Goal: Contribute content: Contribute content

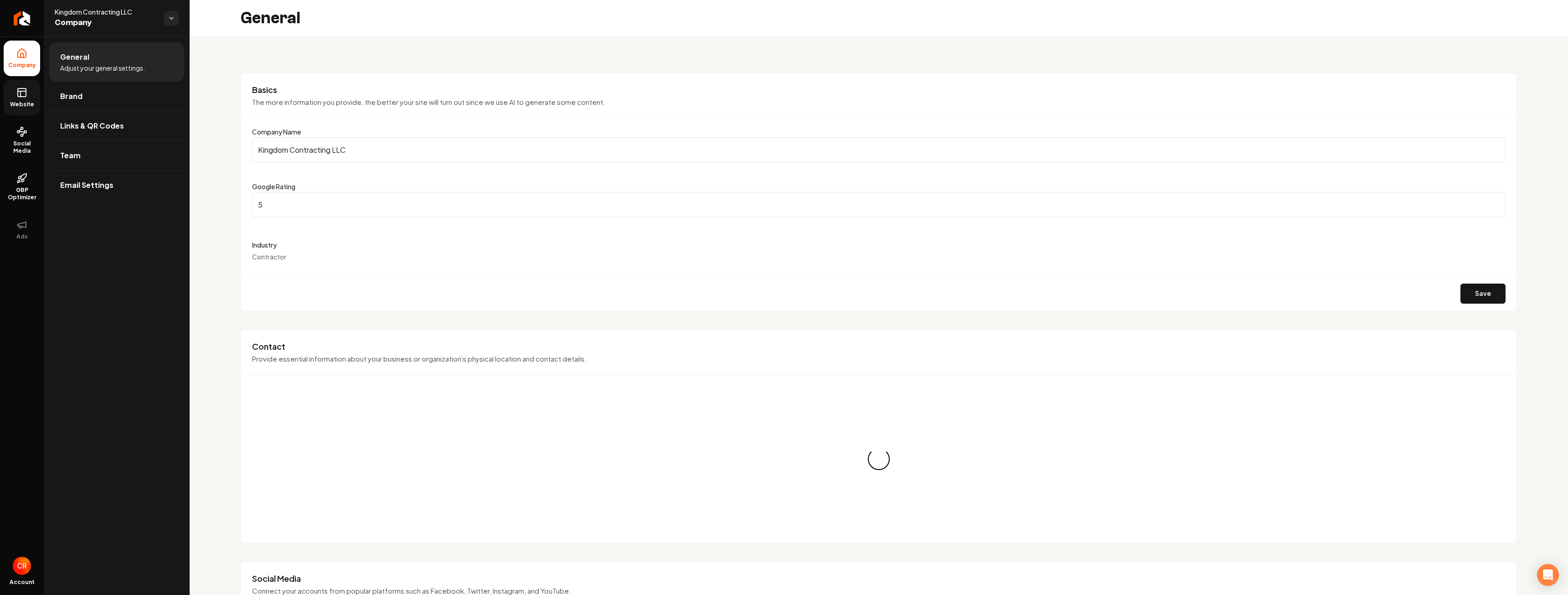
click at [18, 105] on span "Website" at bounding box center [22, 104] width 32 height 7
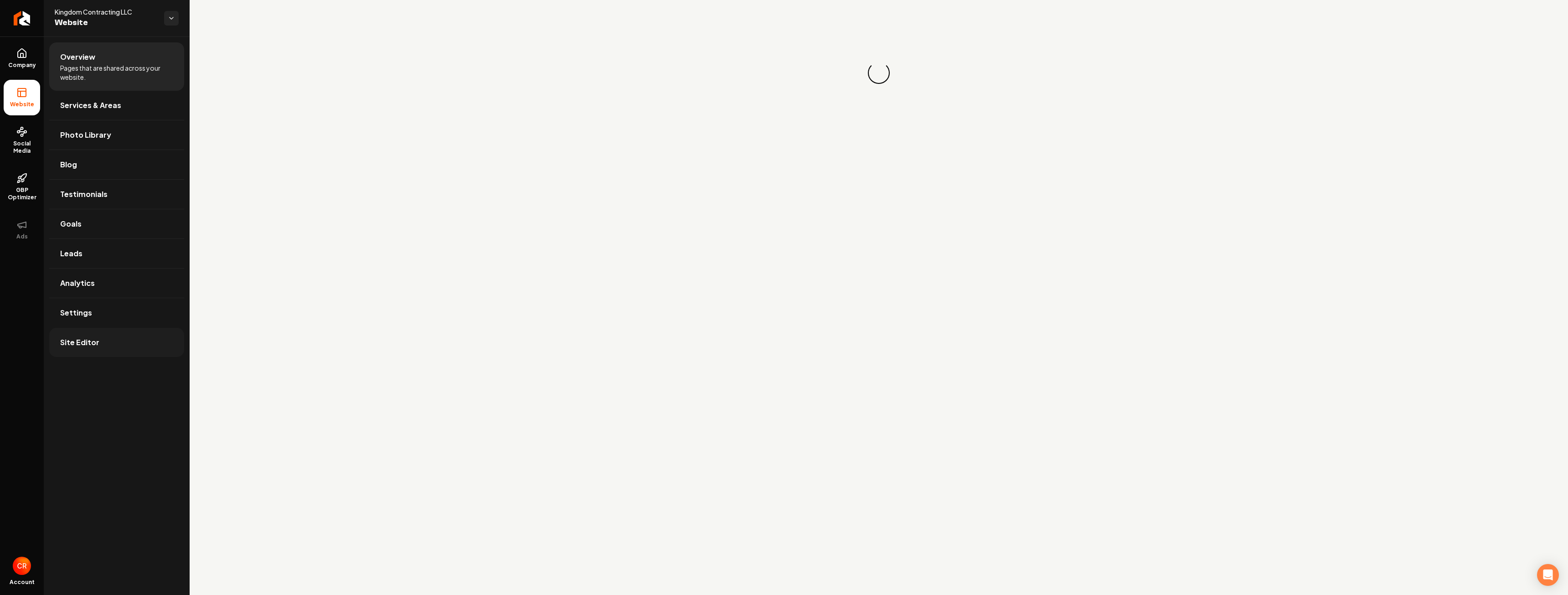
click at [104, 339] on link "Site Editor" at bounding box center [117, 342] width 135 height 29
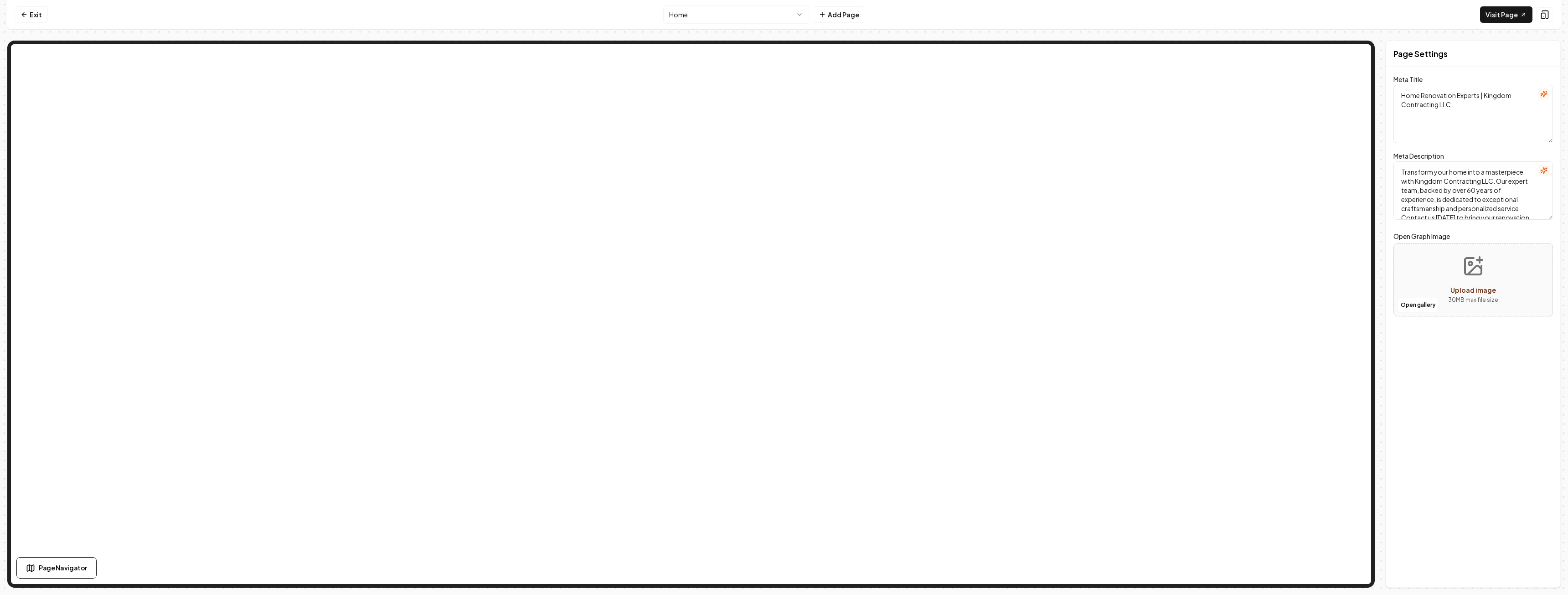
click at [771, 23] on html "Computer Required This feature is only available on a computer. Please switch t…" at bounding box center [784, 297] width 1568 height 595
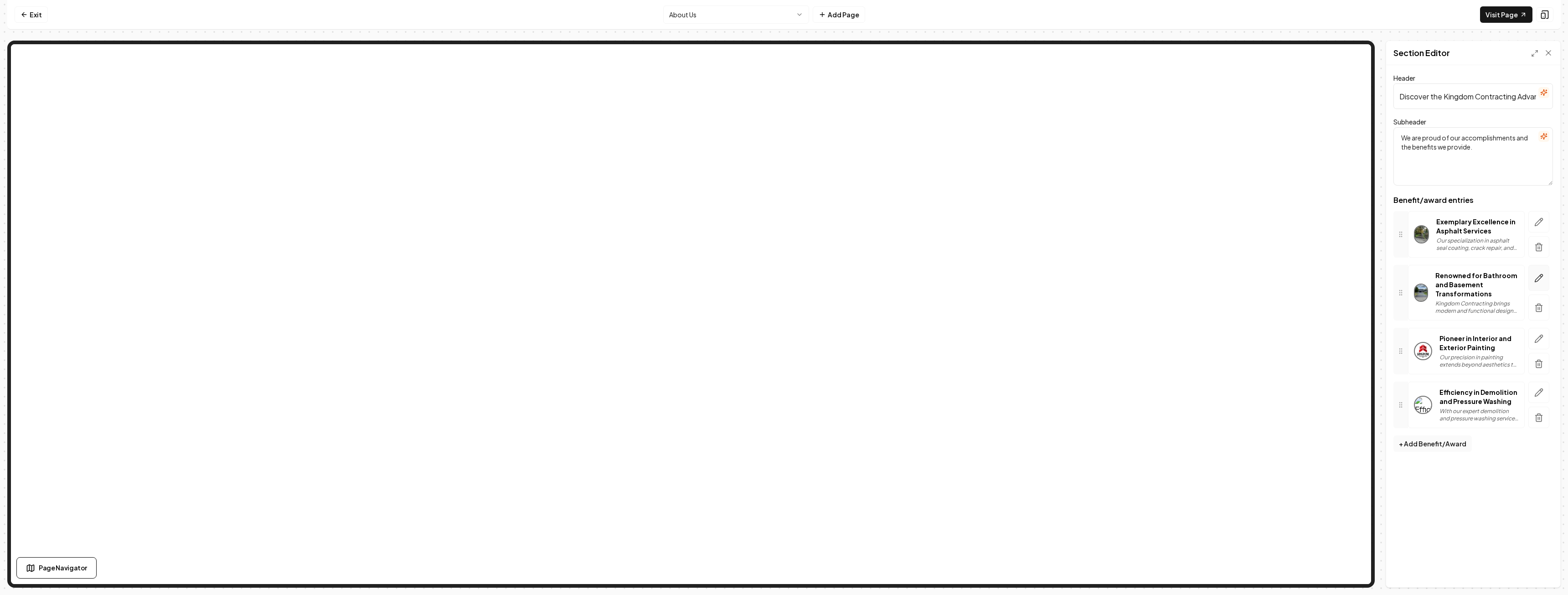
click at [1537, 281] on icon "button" at bounding box center [1539, 278] width 8 height 8
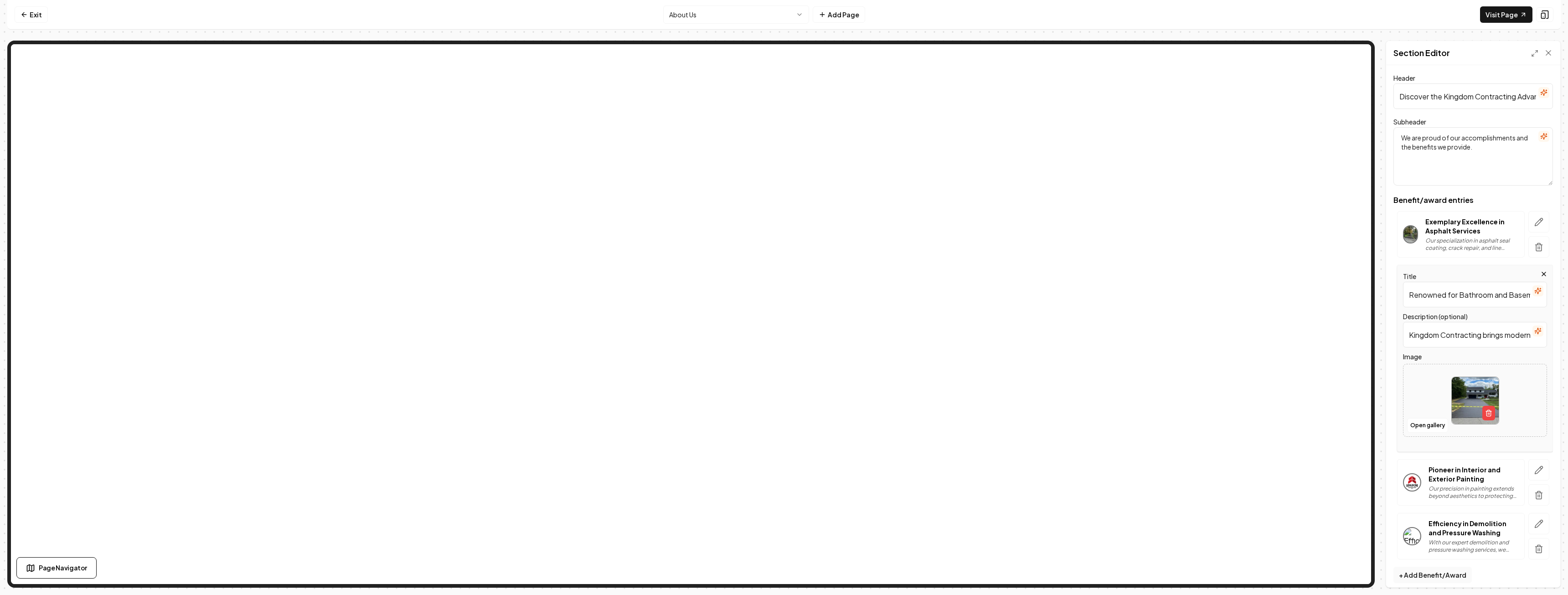
click at [1460, 388] on img at bounding box center [1475, 400] width 47 height 47
click at [1539, 571] on button "Save" at bounding box center [1539, 572] width 27 height 16
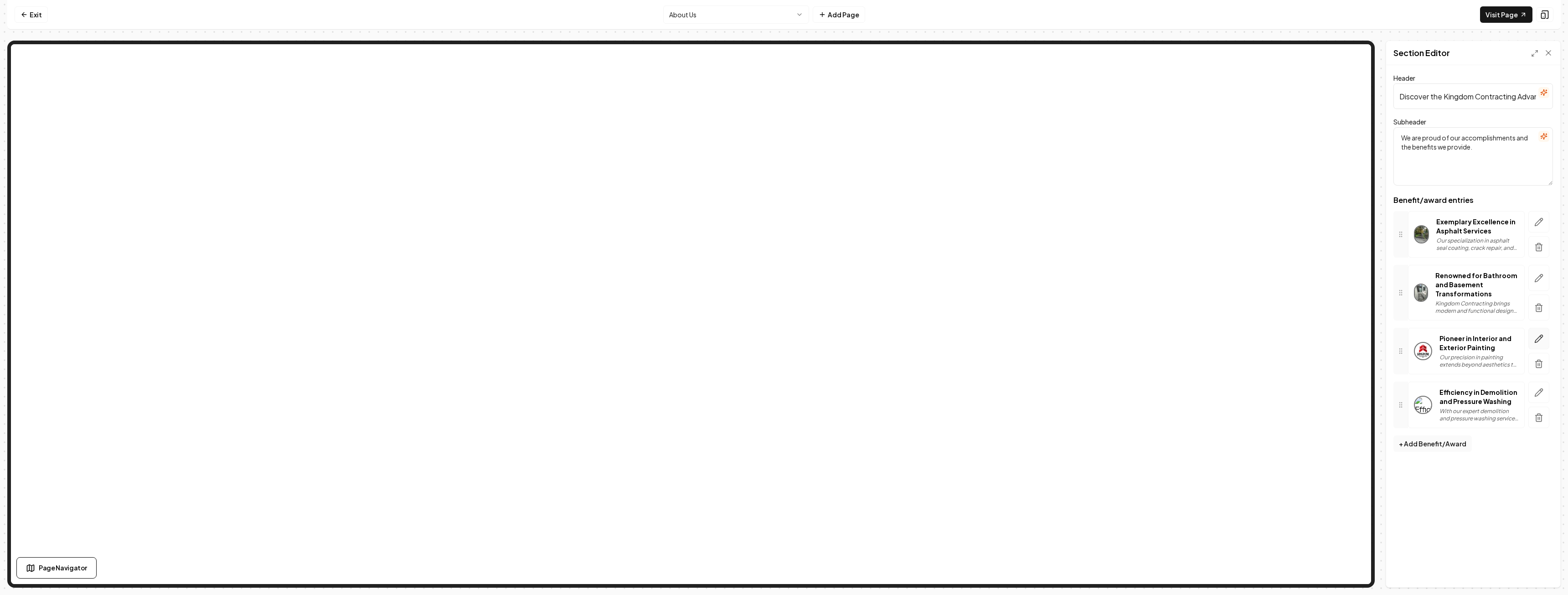
click at [1540, 338] on icon "button" at bounding box center [1539, 339] width 9 height 9
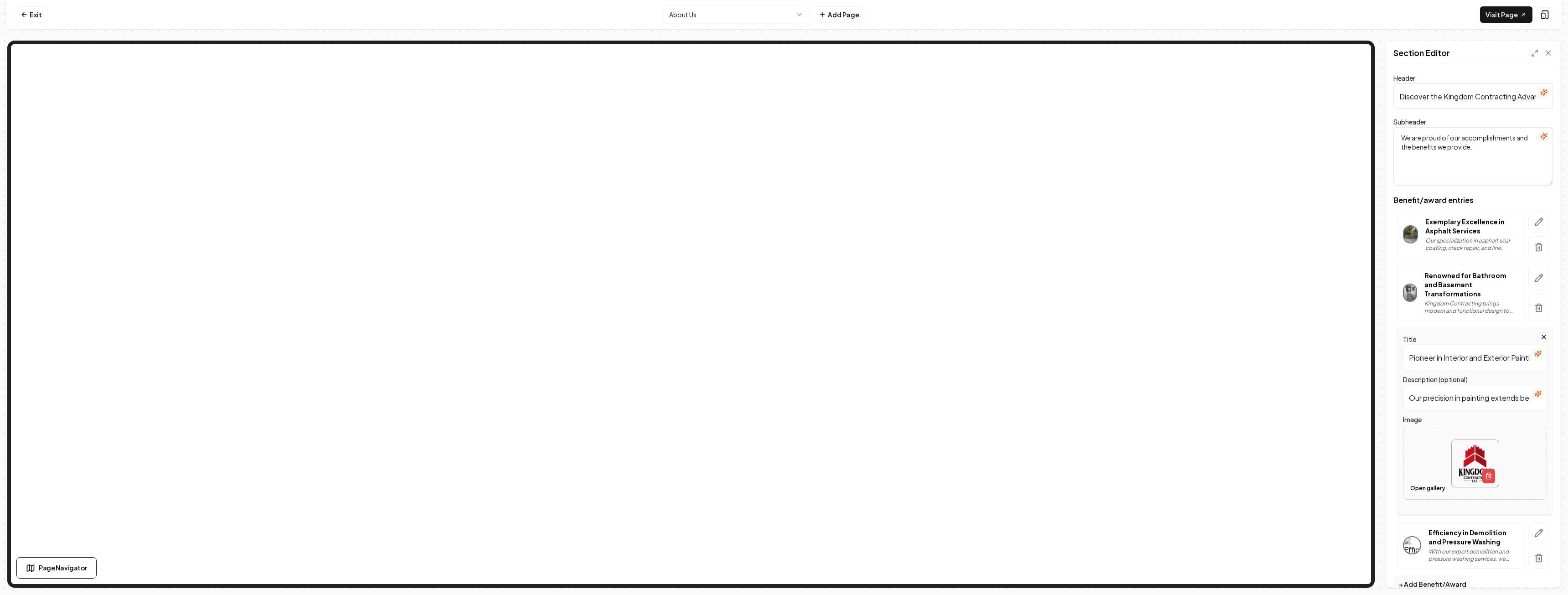
click at [1458, 454] on img at bounding box center [1475, 463] width 47 height 47
click at [1471, 455] on img at bounding box center [1475, 463] width 47 height 47
click at [1429, 486] on button "Open gallery" at bounding box center [1427, 488] width 41 height 15
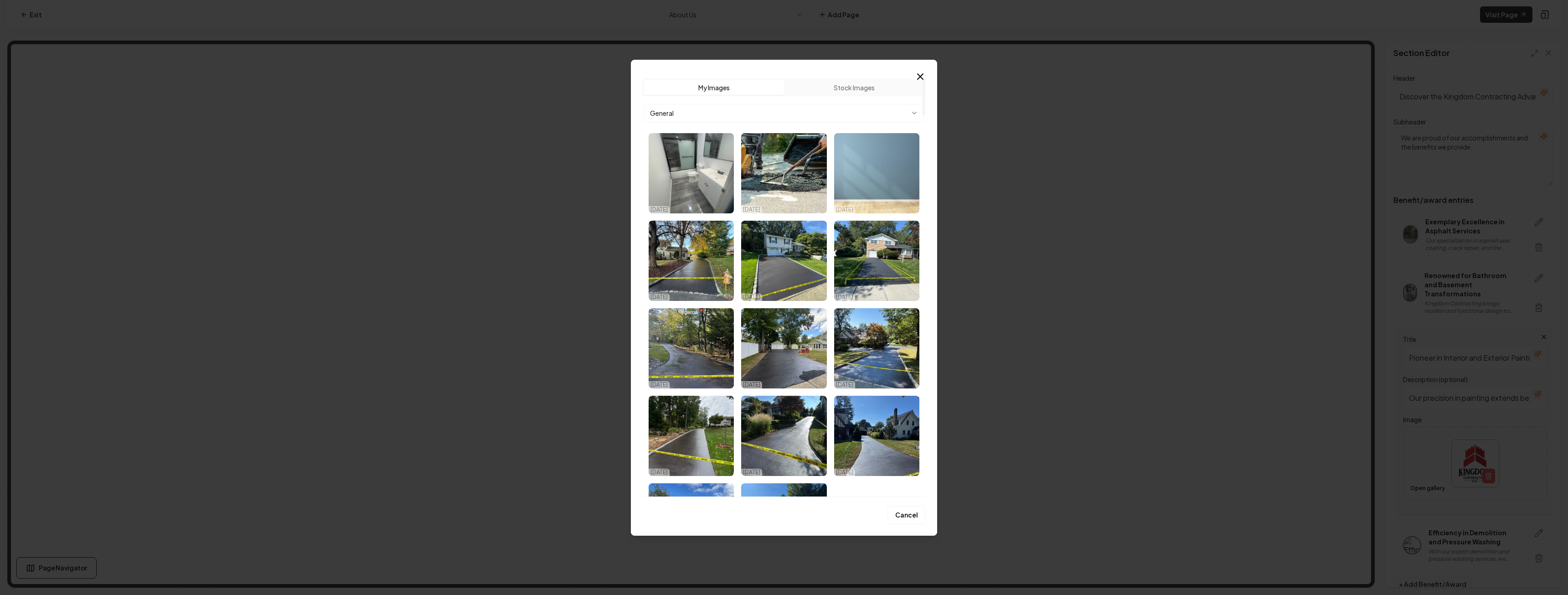
click at [868, 172] on img "Select image image_68d4093c5c7cd75eb8d1b5fc.jpg" at bounding box center [877, 174] width 85 height 80
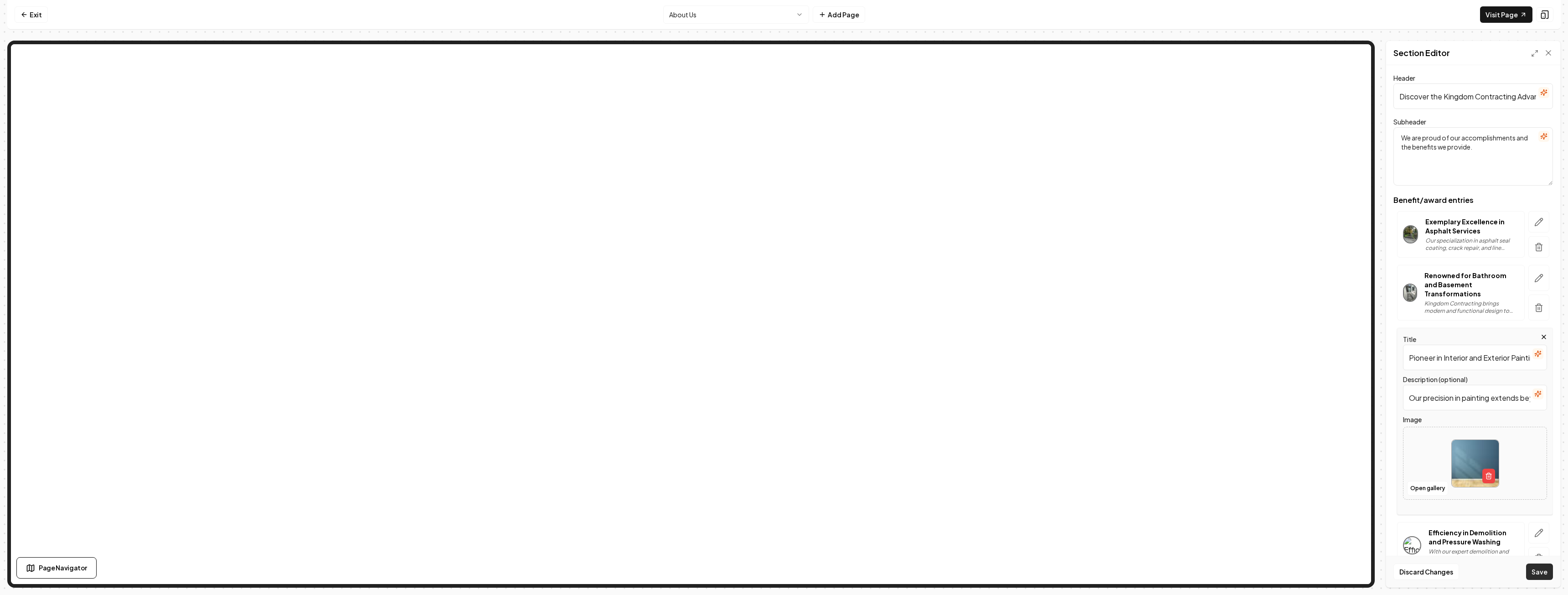
click at [1541, 573] on button "Save" at bounding box center [1539, 572] width 27 height 16
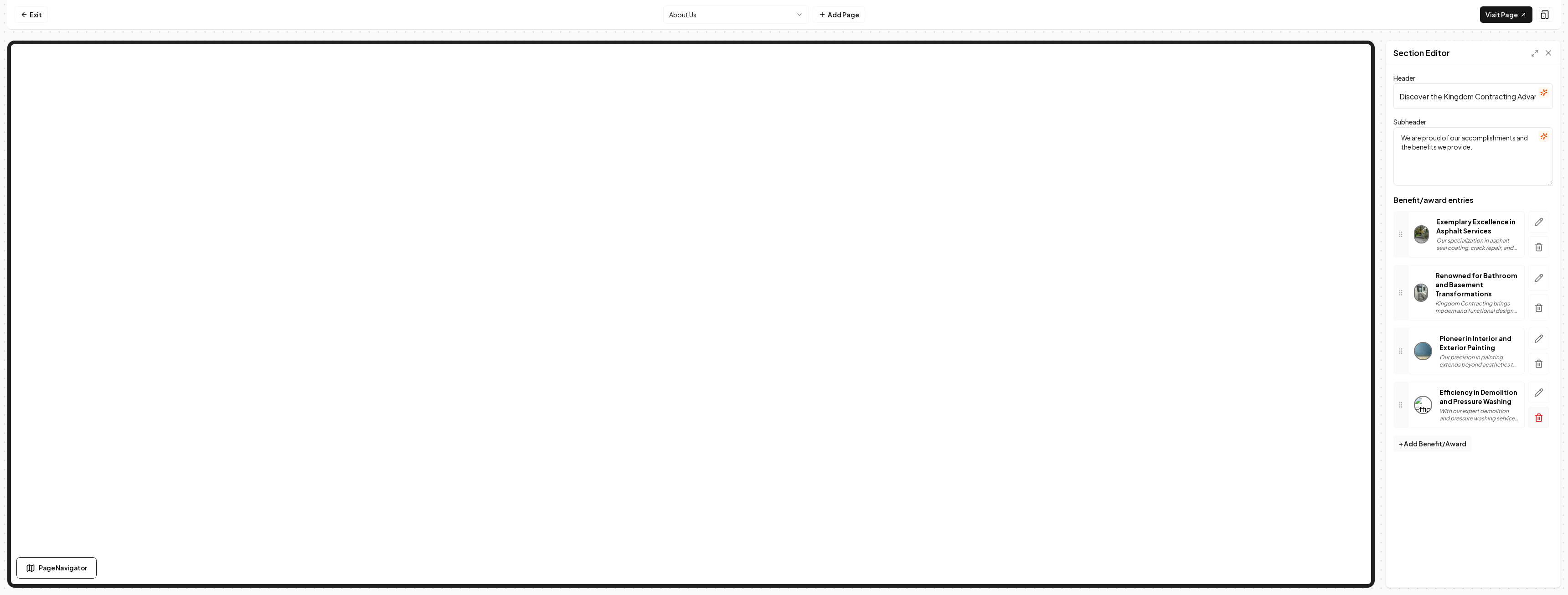
click at [1538, 419] on line "button" at bounding box center [1538, 418] width 0 height 2
click at [1539, 420] on icon "button" at bounding box center [1539, 417] width 9 height 9
click at [1538, 567] on button "Save" at bounding box center [1539, 572] width 27 height 16
click at [744, 19] on html "Computer Required This feature is only available on a computer. Please switch t…" at bounding box center [784, 297] width 1568 height 595
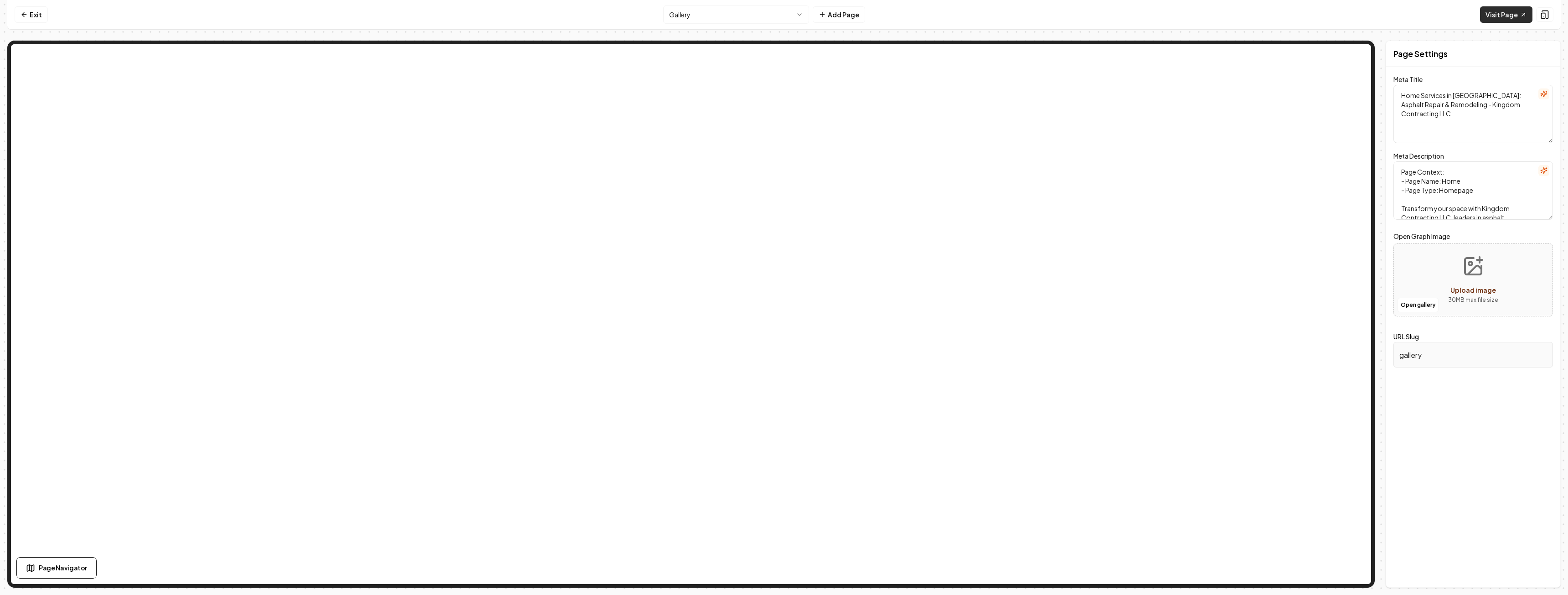
click at [1504, 20] on link "Visit Page" at bounding box center [1506, 14] width 52 height 16
click at [34, 15] on link "Exit" at bounding box center [31, 14] width 33 height 16
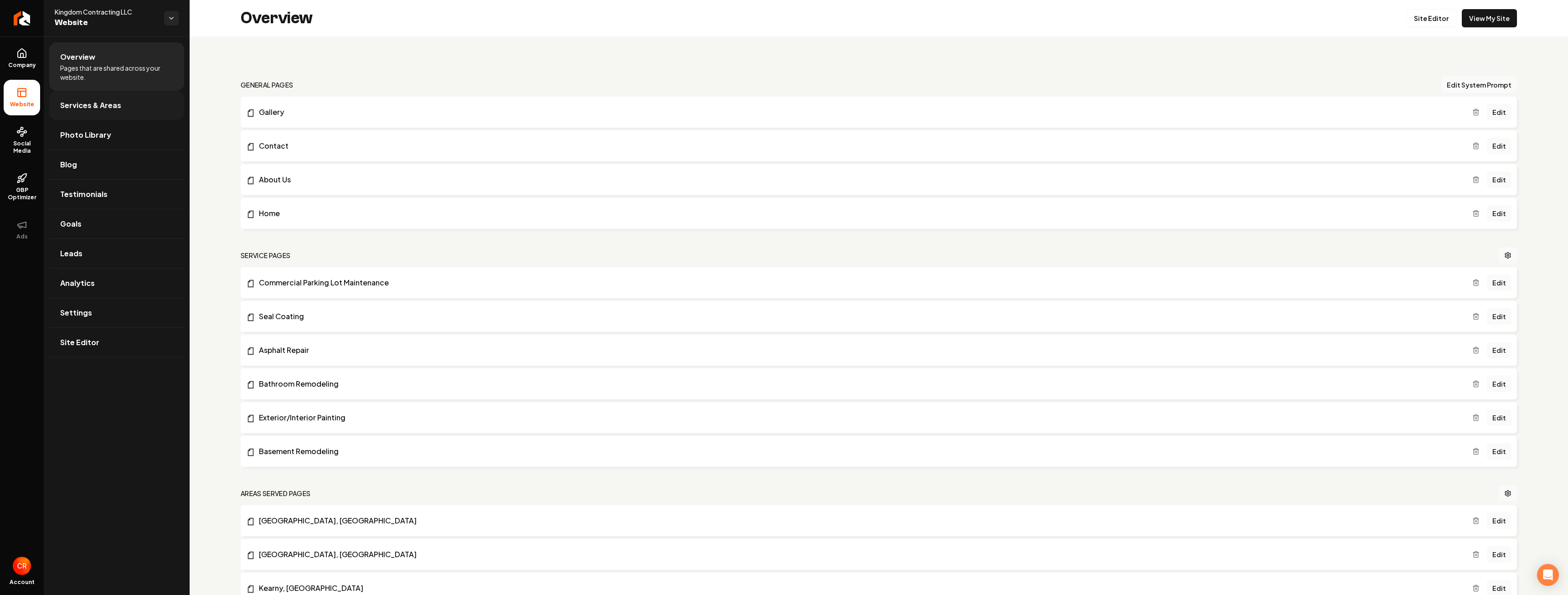
click at [125, 103] on link "Services & Areas" at bounding box center [117, 105] width 135 height 29
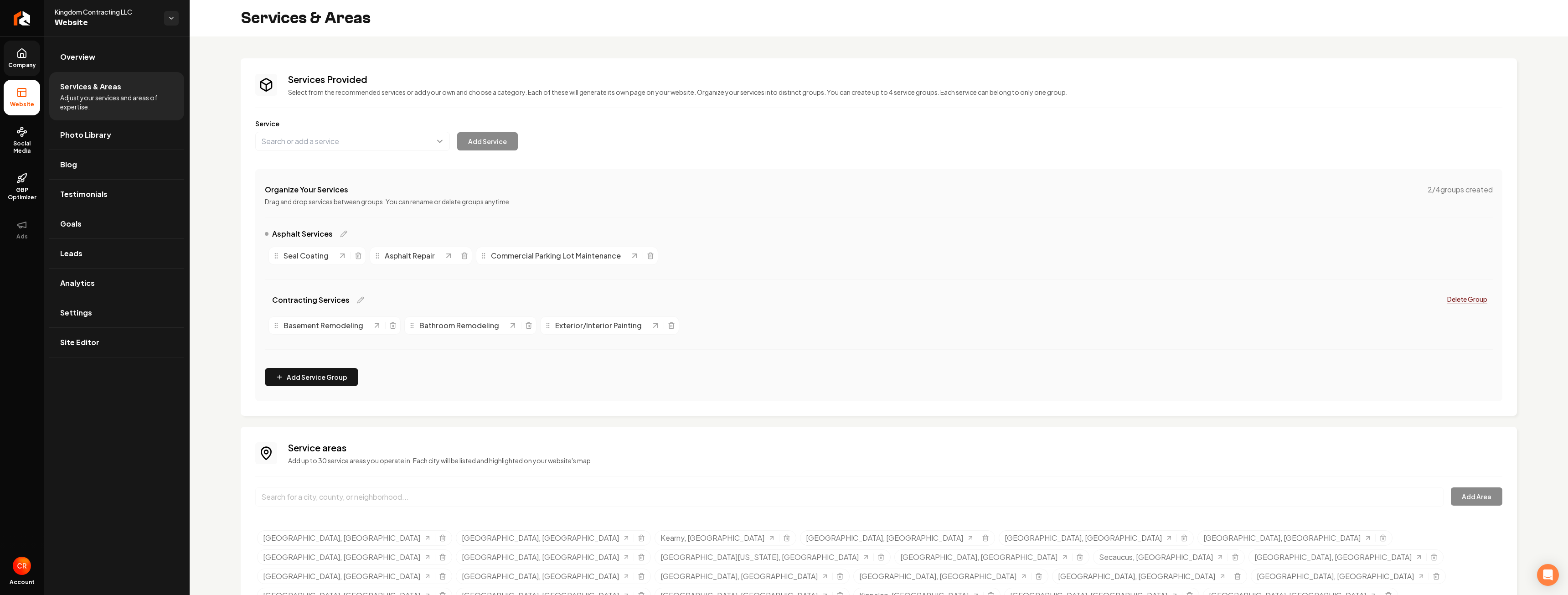
click at [25, 61] on link "Company" at bounding box center [22, 58] width 37 height 35
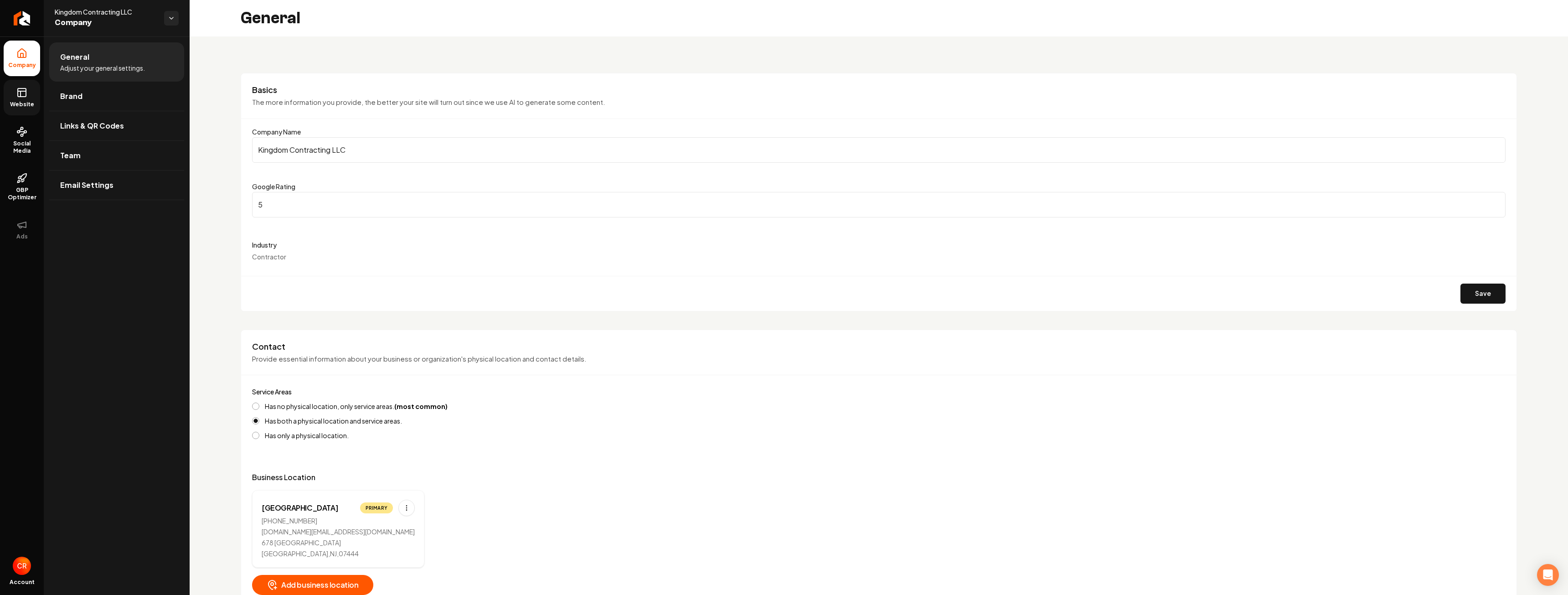
click at [35, 105] on span "Website" at bounding box center [22, 104] width 32 height 7
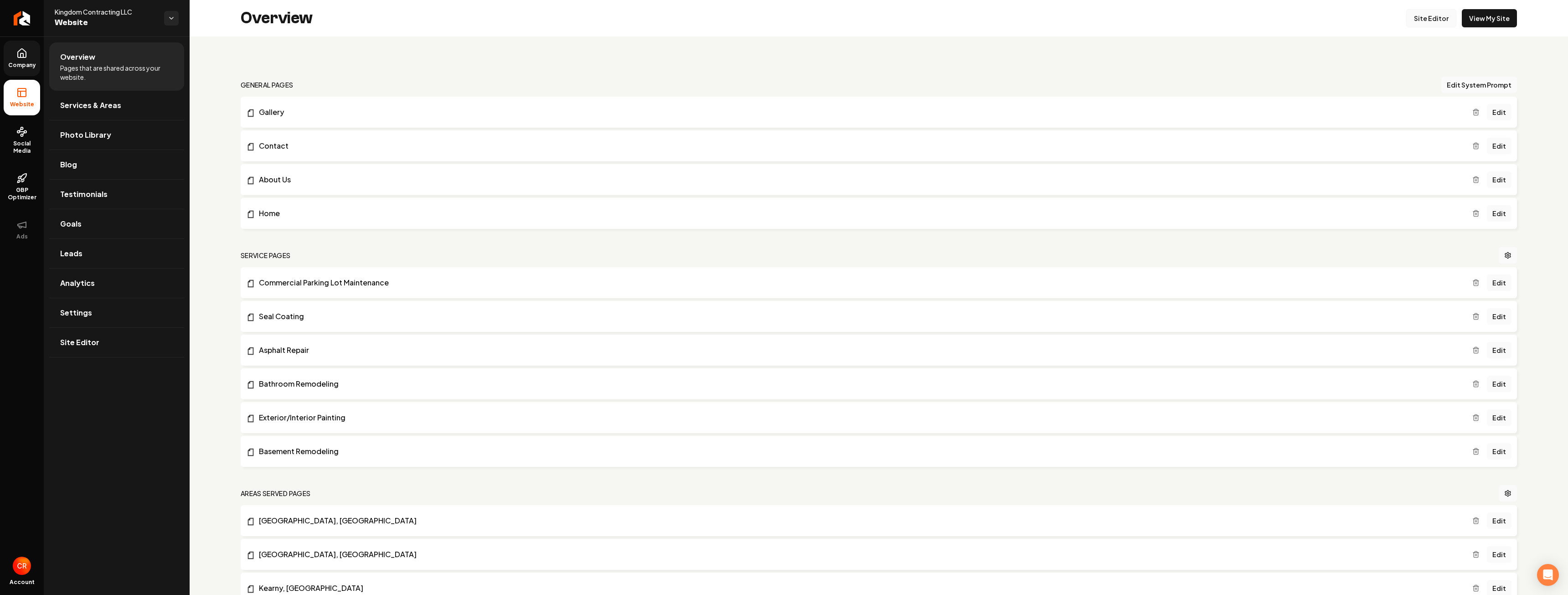
click at [1423, 21] on link "Site Editor" at bounding box center [1431, 18] width 50 height 18
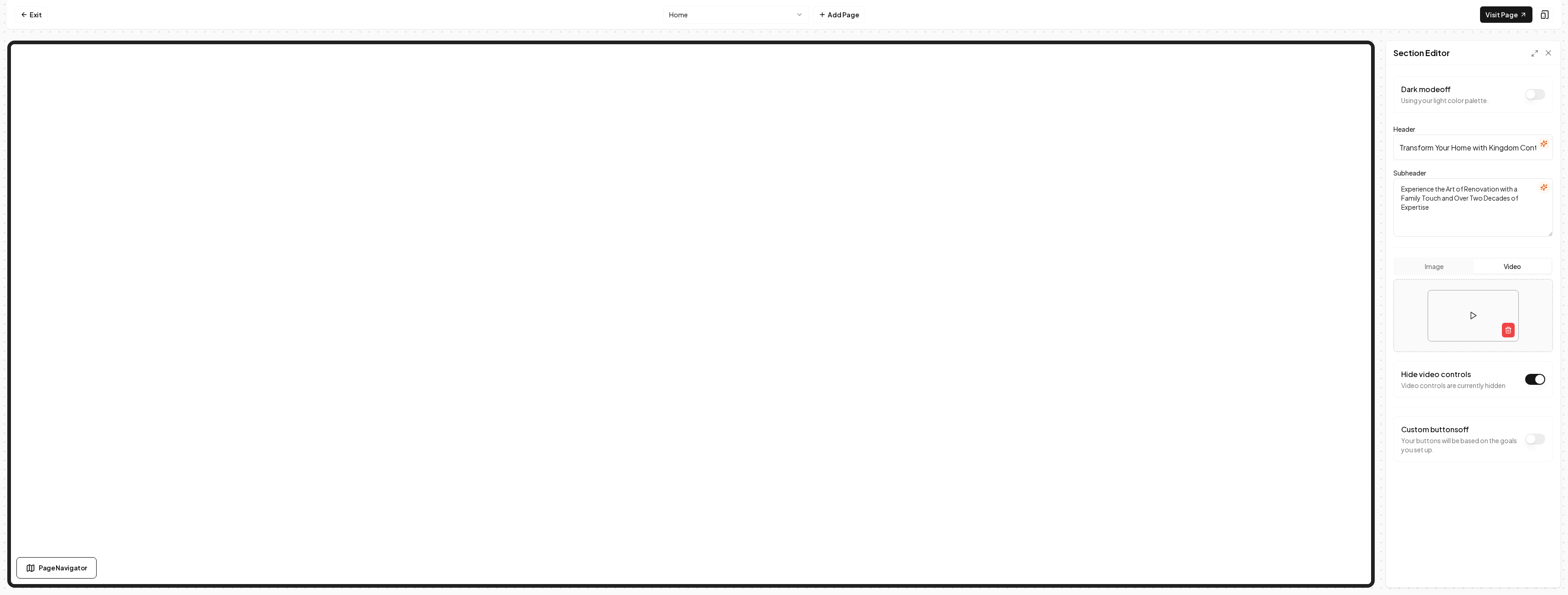
drag, startPoint x: 1431, startPoint y: 209, endPoint x: 1440, endPoint y: 199, distance: 13.5
click at [1440, 199] on textarea "Experience the Art of Renovation with a Family Touch and Over Two Decades of Ex…" at bounding box center [1473, 208] width 159 height 58
type textarea "Experience the Art of Renovation with a Family Touch"
click at [1541, 573] on button "Save" at bounding box center [1539, 572] width 27 height 16
click at [765, 13] on html "Computer Required This feature is only available on a computer. Please switch t…" at bounding box center [784, 297] width 1568 height 595
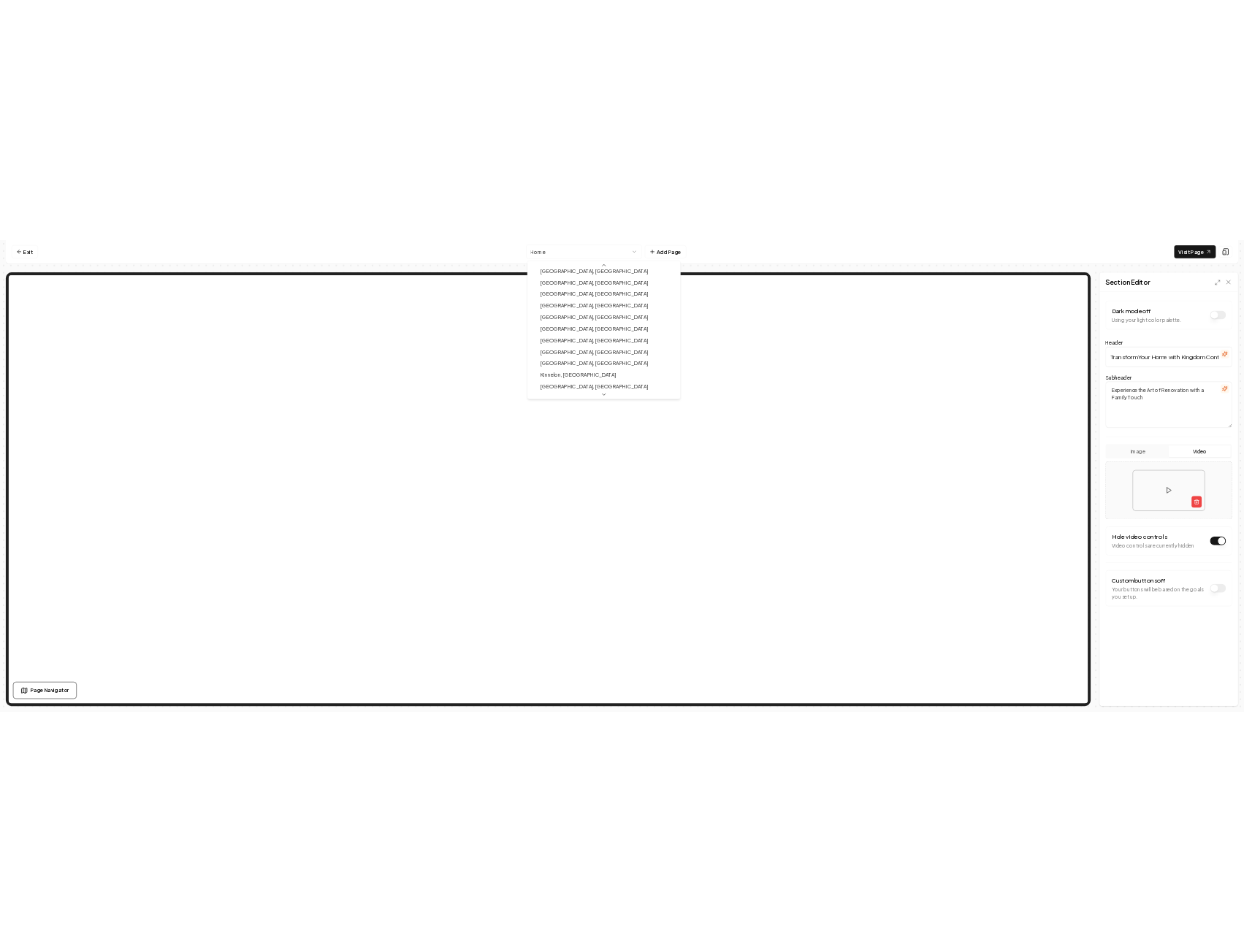
scroll to position [749, 0]
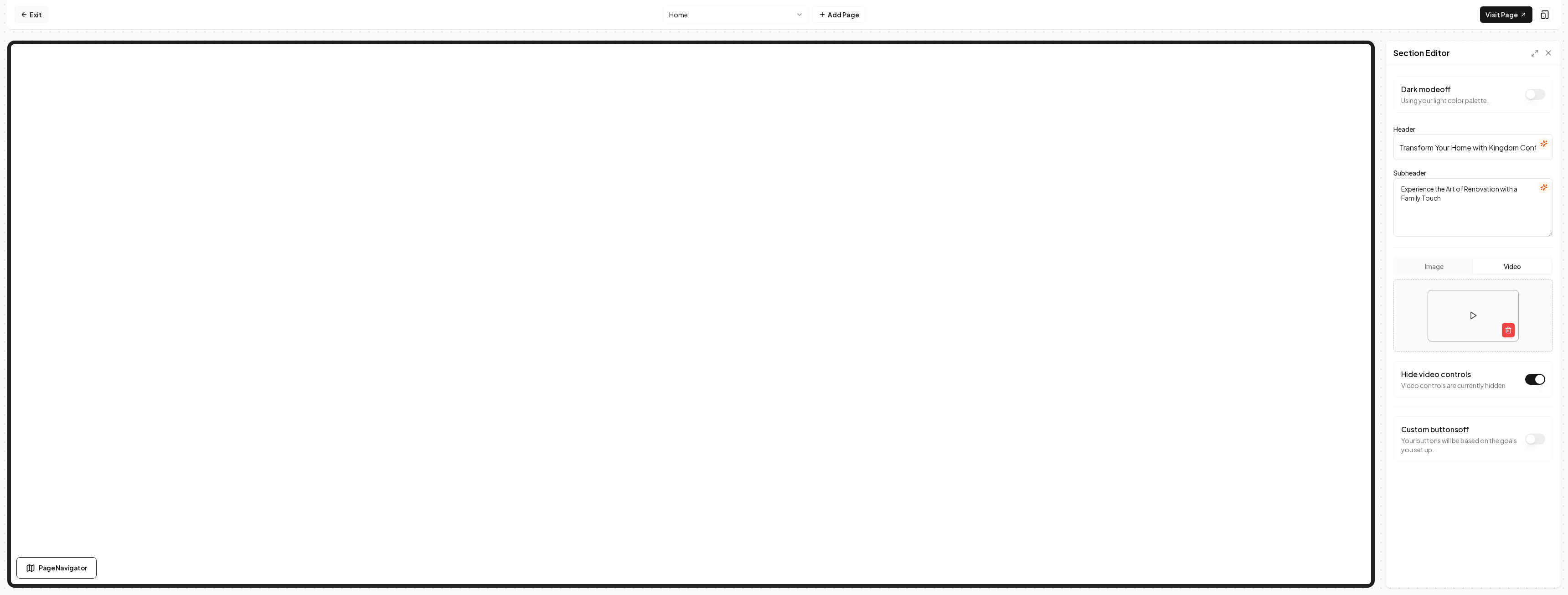
click at [30, 19] on link "Exit" at bounding box center [31, 14] width 33 height 16
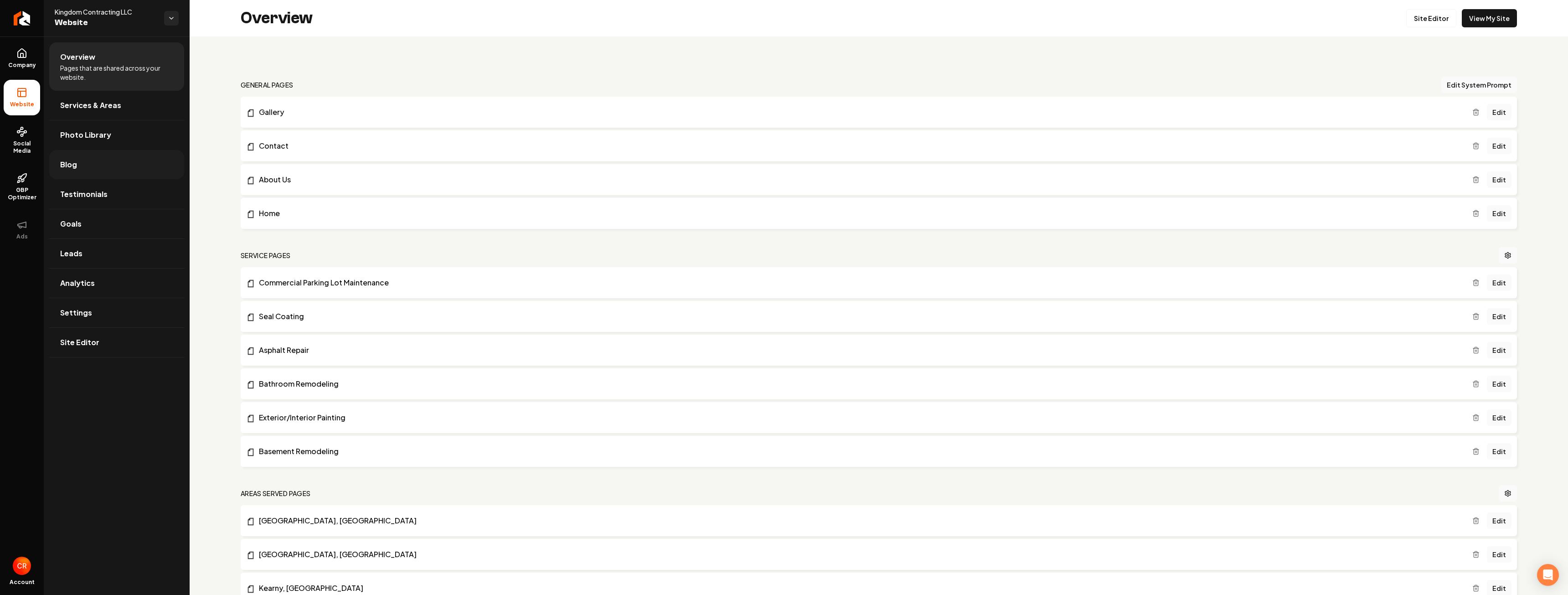
click at [111, 175] on link "Blog" at bounding box center [117, 164] width 135 height 29
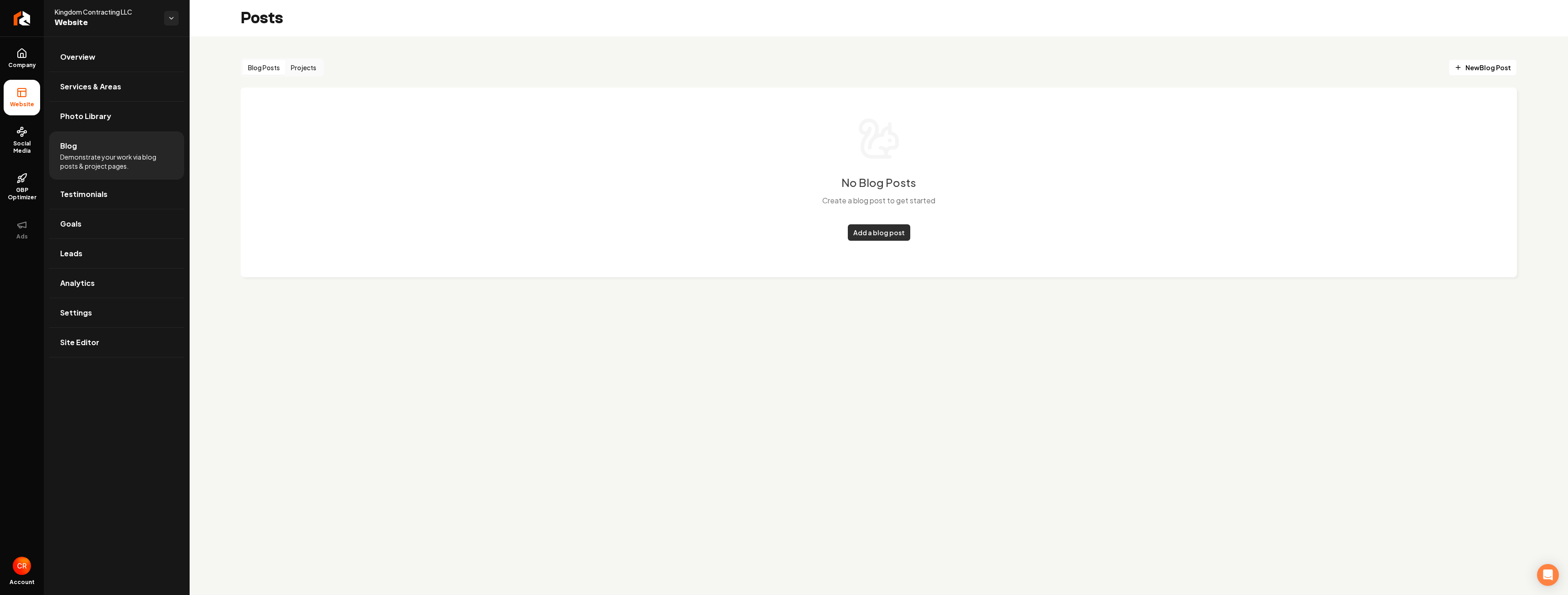
click at [878, 228] on link "Add a blog post" at bounding box center [879, 232] width 63 height 16
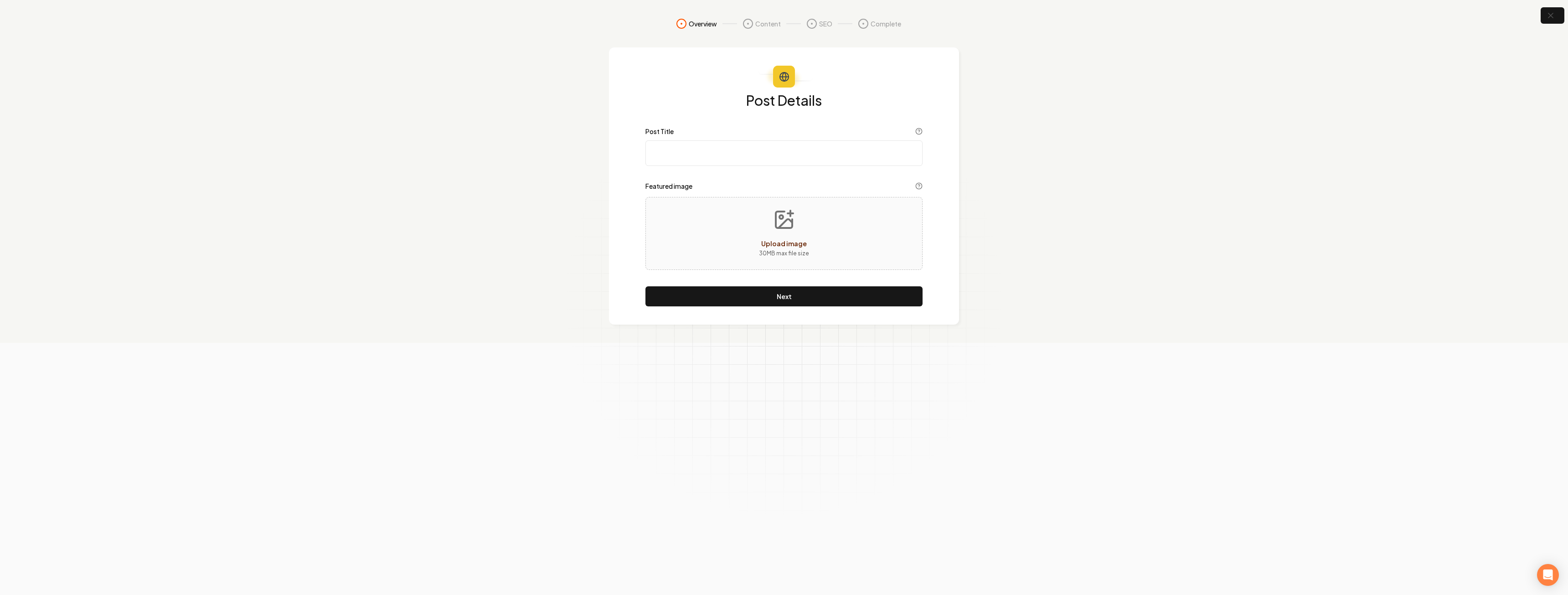
click at [718, 158] on input "Post Title" at bounding box center [783, 153] width 277 height 26
type input "Why Sea"
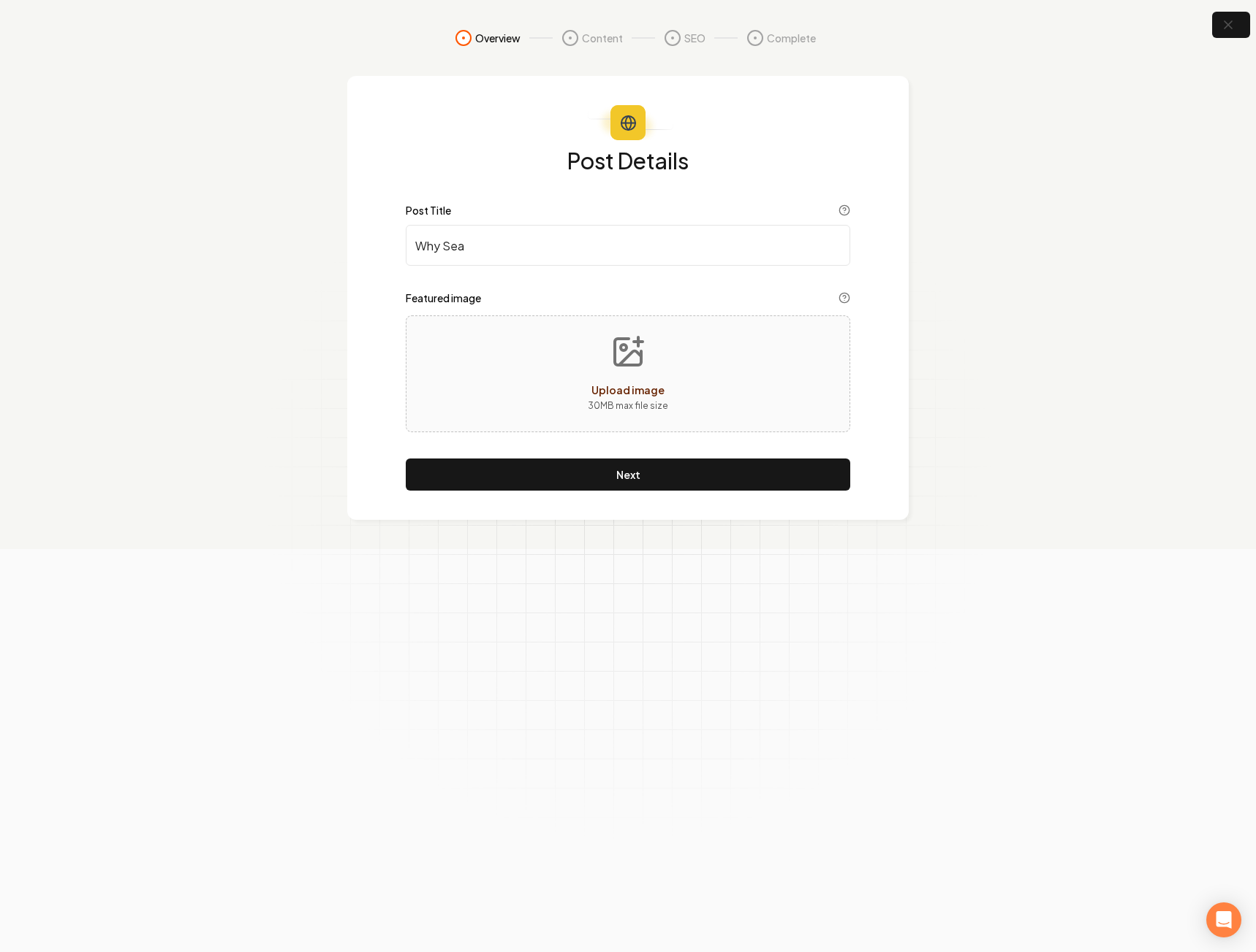
click at [640, 365] on icon "Upload image" at bounding box center [628, 351] width 26 height 26
click at [619, 376] on button "Upload image 30 MB max file size" at bounding box center [628, 374] width 103 height 102
drag, startPoint x: 565, startPoint y: 242, endPoint x: 427, endPoint y: 271, distance: 141.0
click at [427, 271] on div "Post Details Post Title Why Sea Featured image Next" at bounding box center [628, 320] width 444 height 341
type input "W"
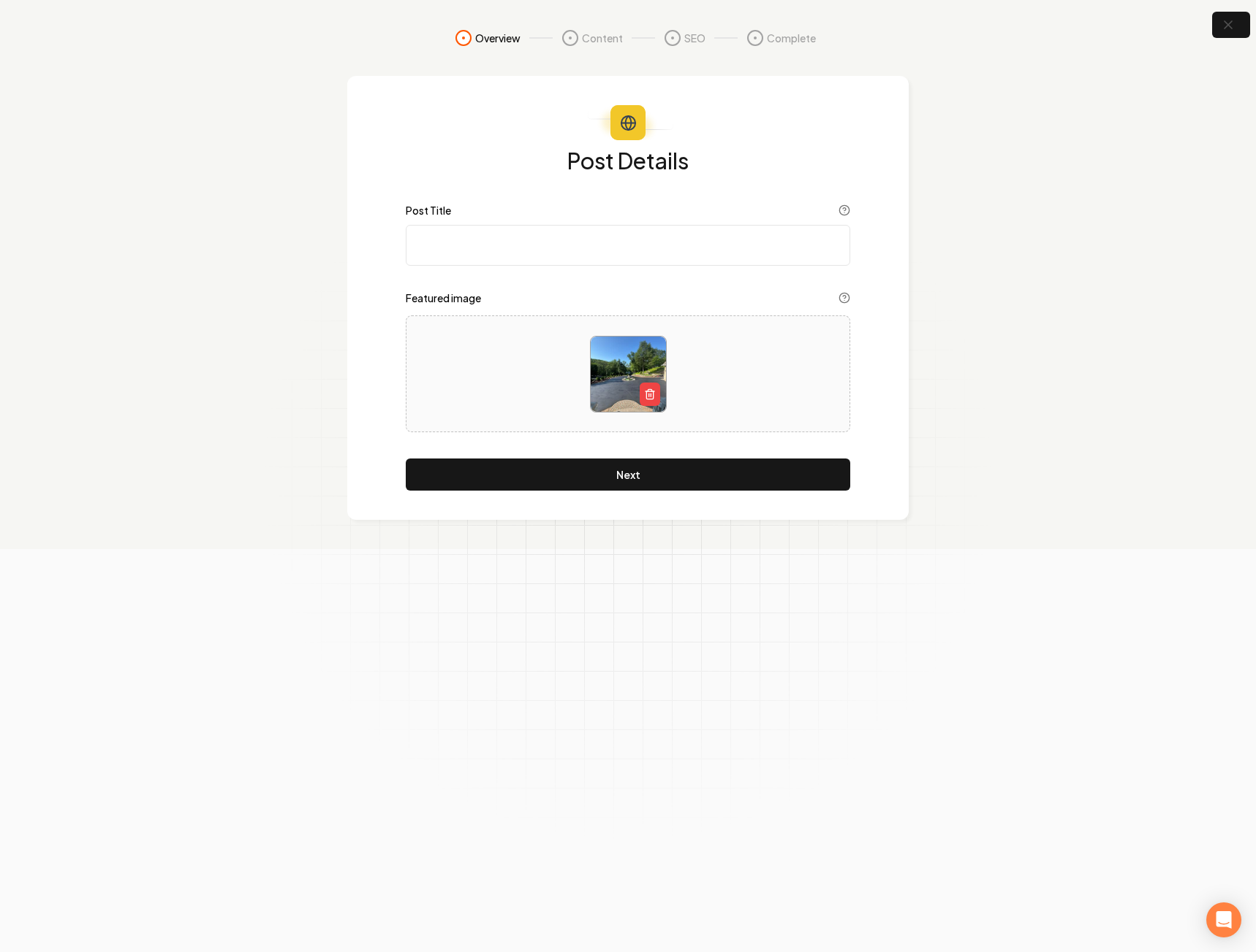
paste input "Why Sealcoating Protects Your Investment"
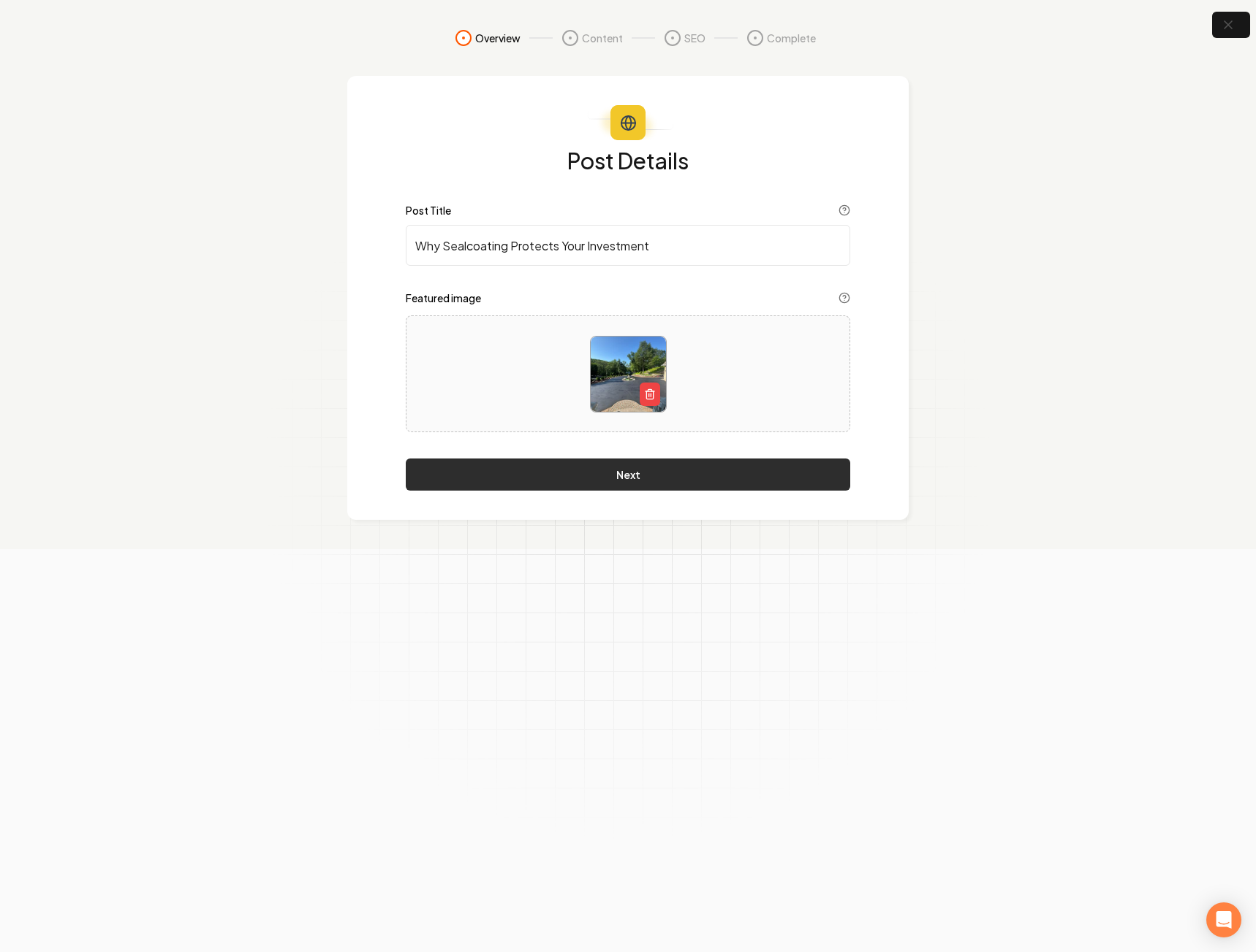
type input "Why Sealcoating Protects Your Investment"
click at [661, 469] on button "Next" at bounding box center [628, 474] width 444 height 32
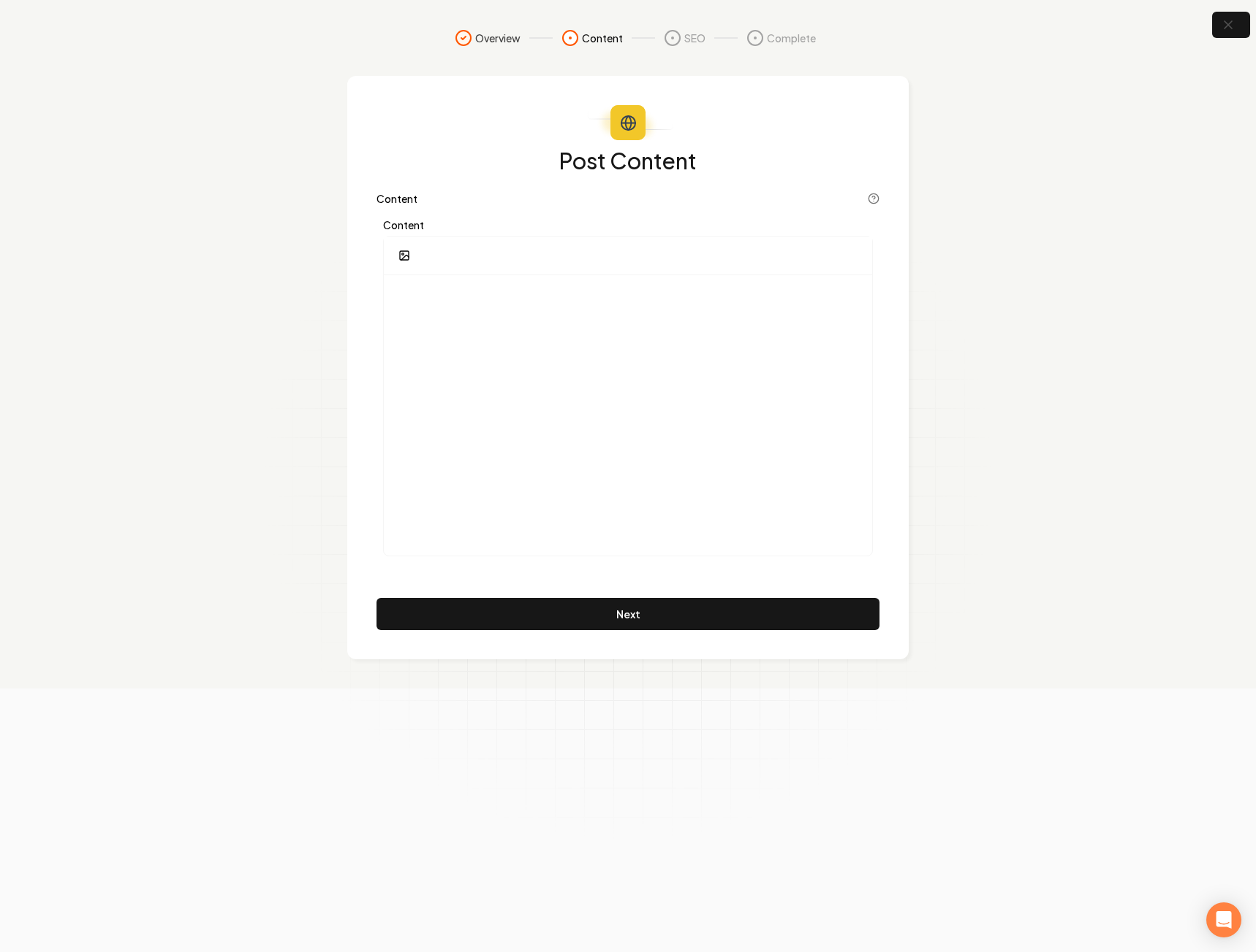
click at [473, 255] on div at bounding box center [628, 257] width 488 height 39
click at [541, 352] on div at bounding box center [628, 416] width 488 height 281
click at [481, 298] on p at bounding box center [628, 297] width 465 height 20
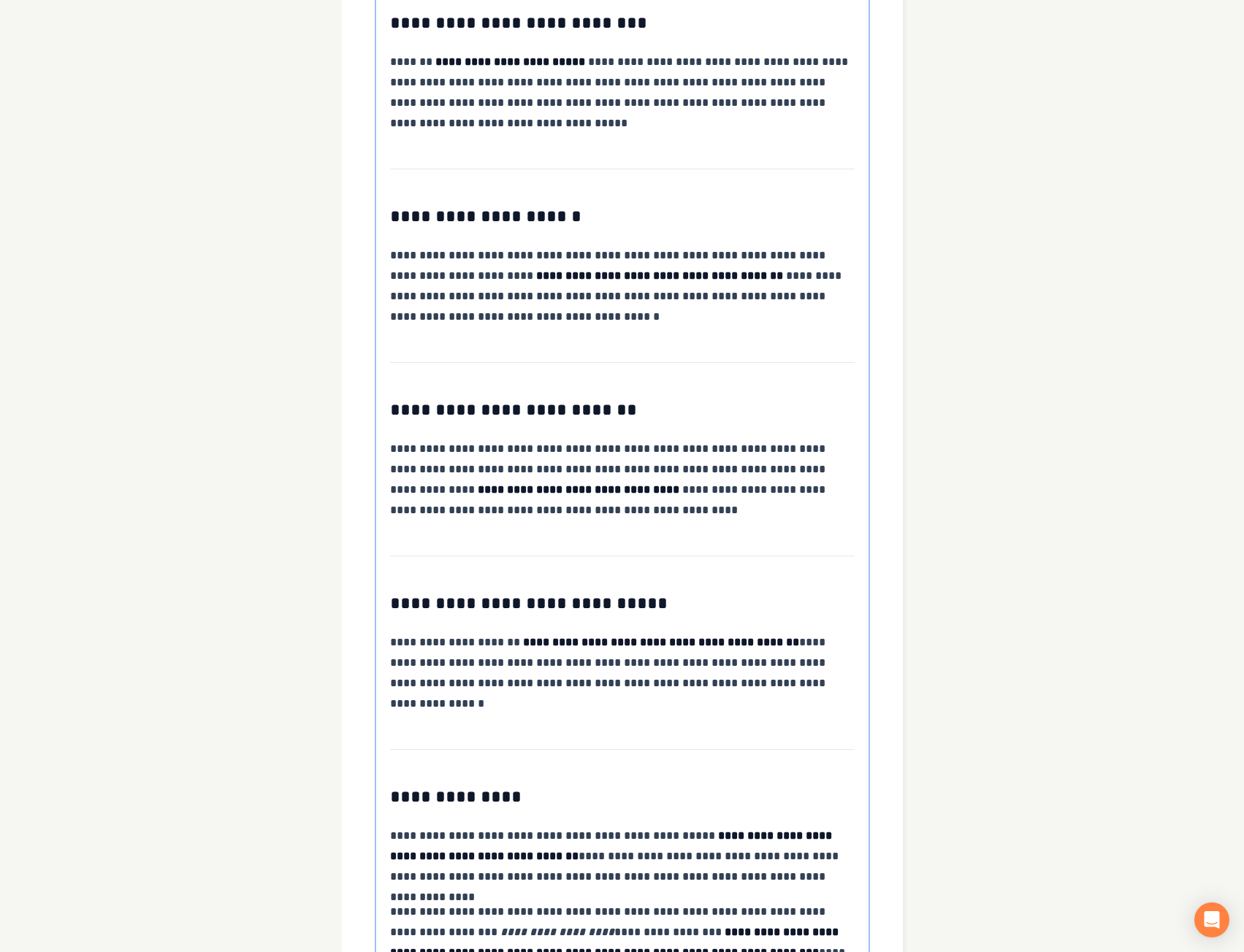
scroll to position [1568, 0]
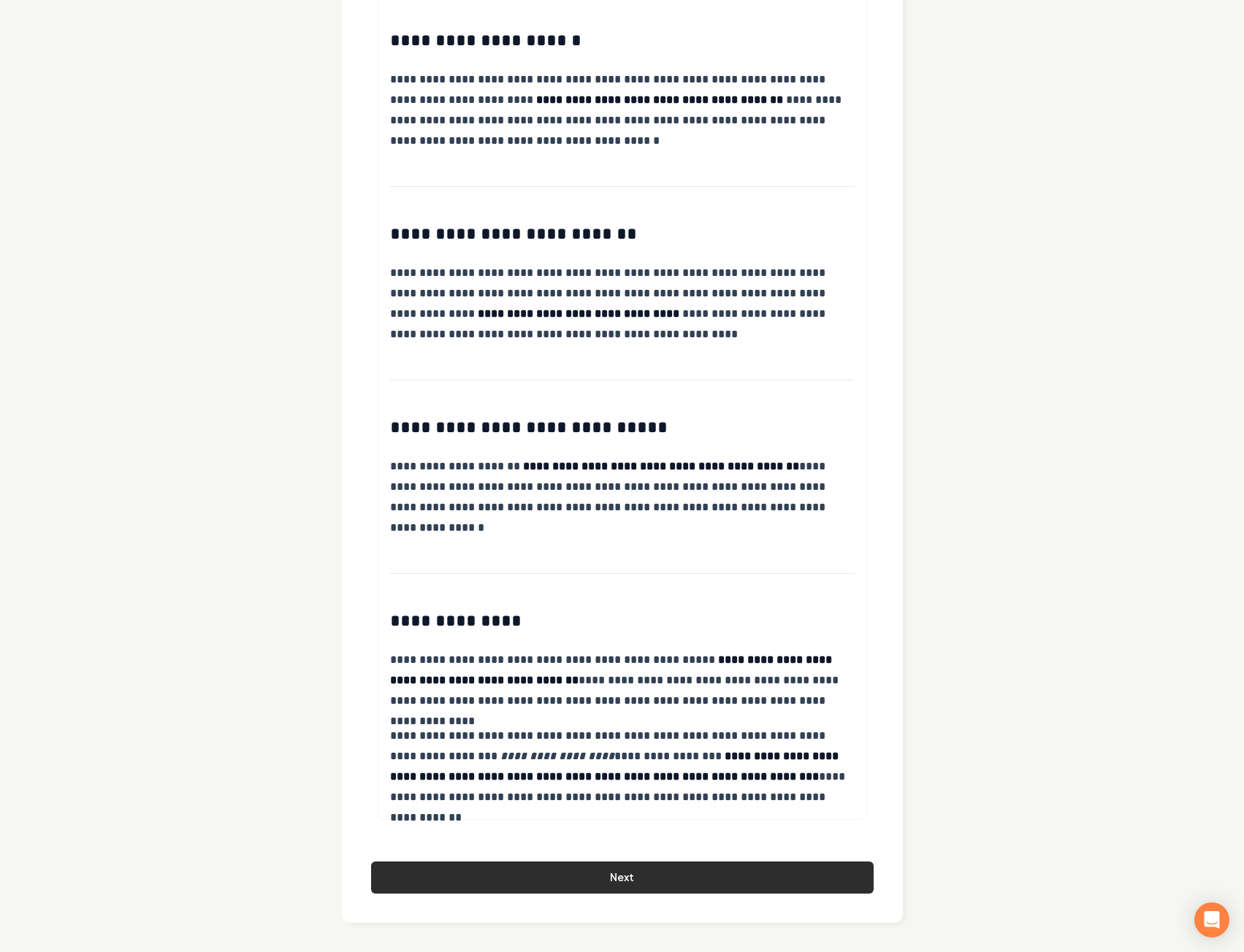
click at [653, 877] on button "Next" at bounding box center [622, 878] width 502 height 32
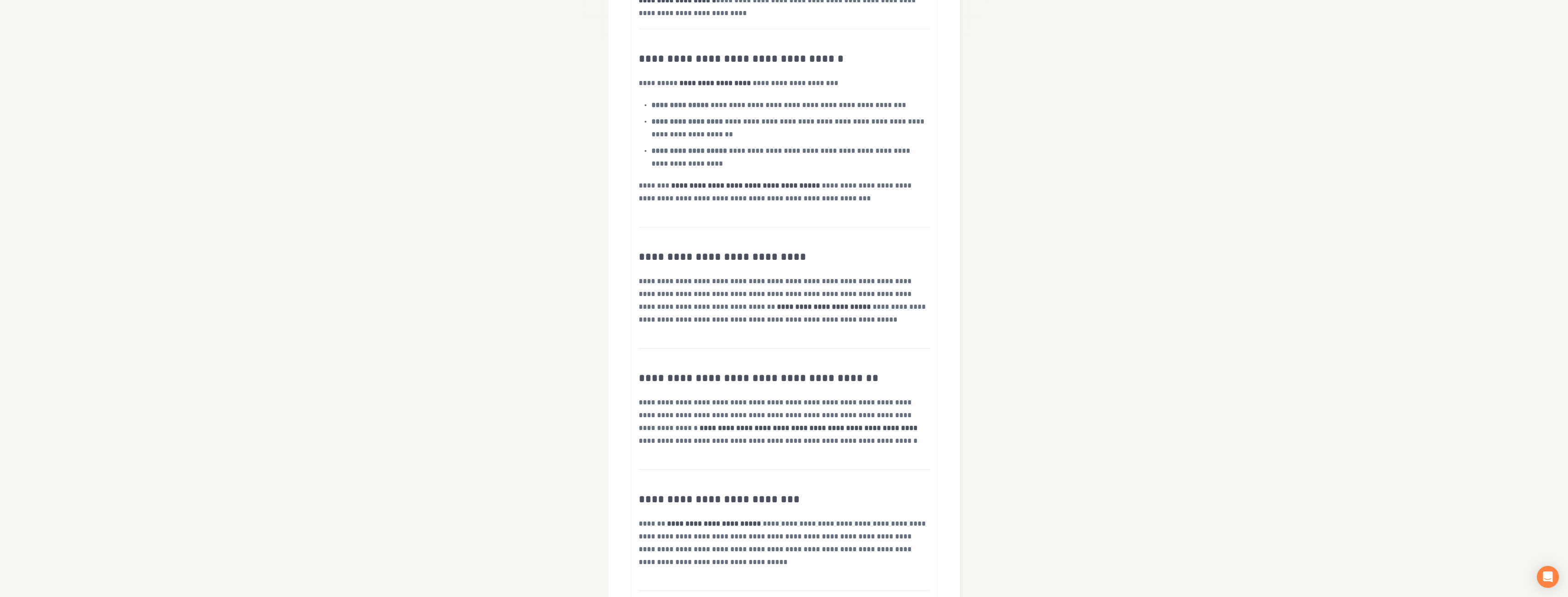
scroll to position [0, 0]
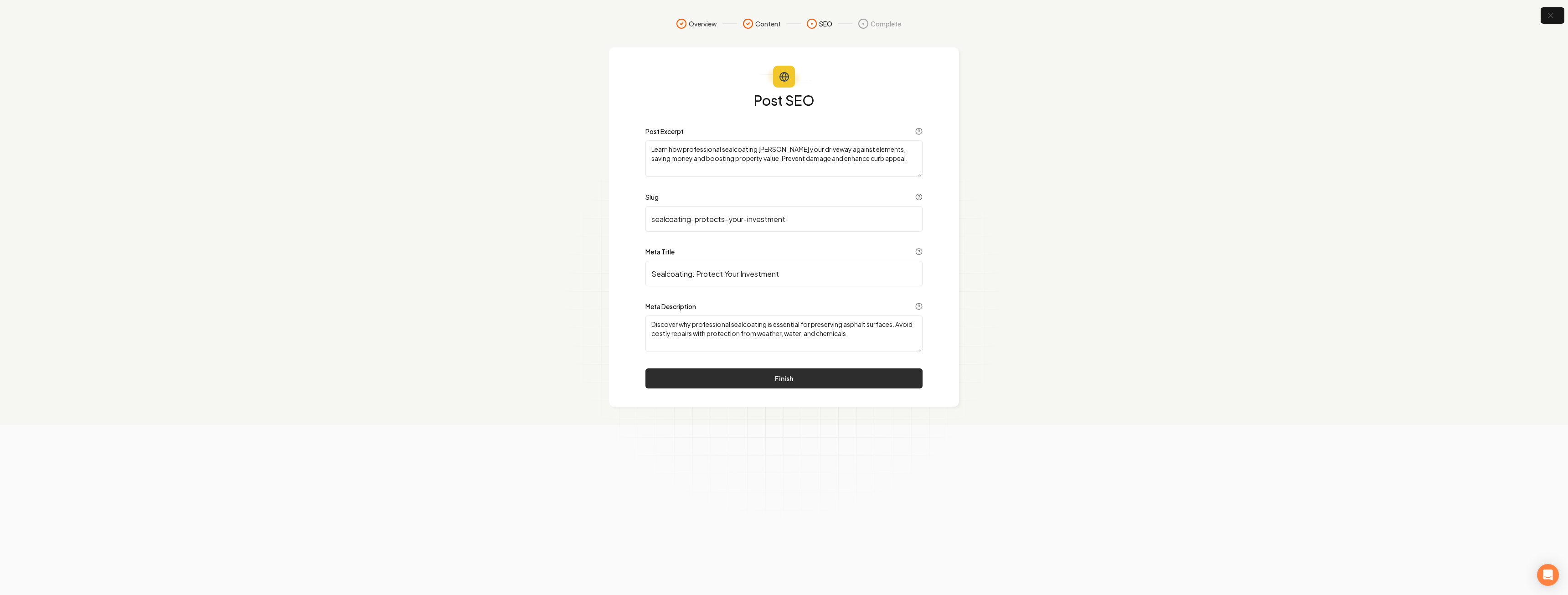
click at [825, 382] on button "Finish" at bounding box center [783, 378] width 277 height 20
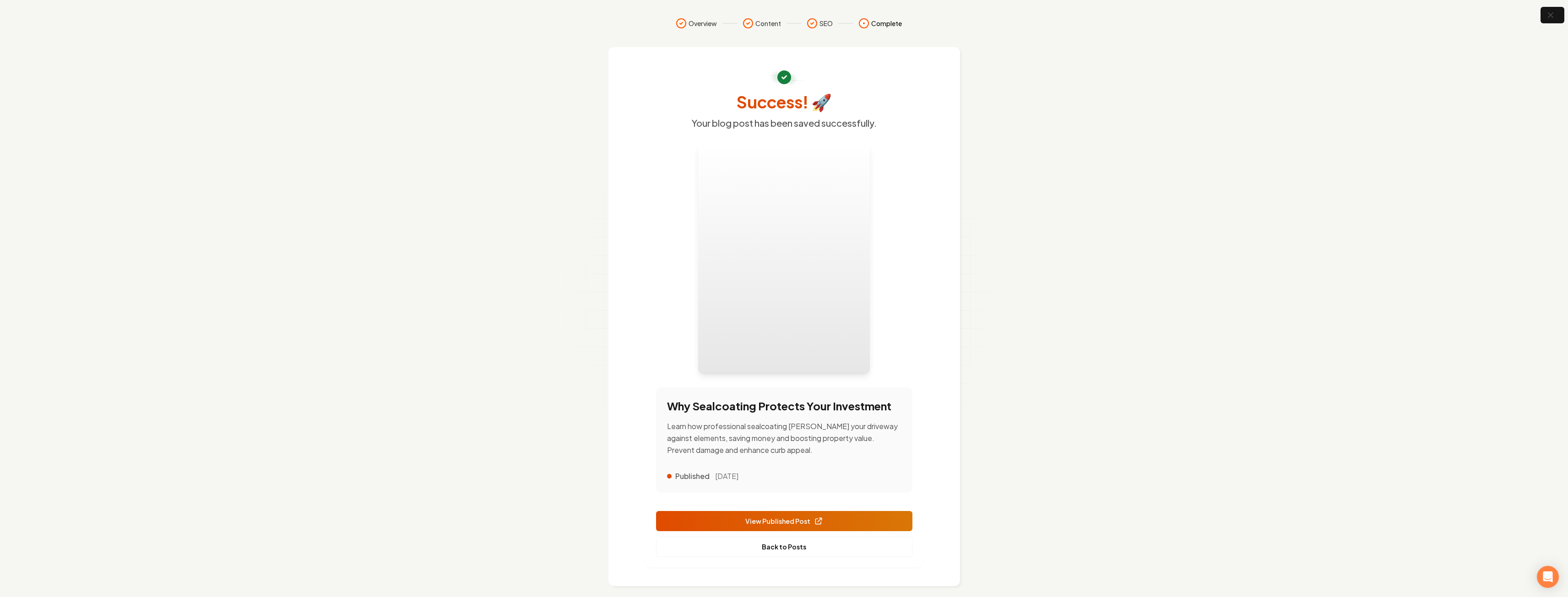
scroll to position [8, 0]
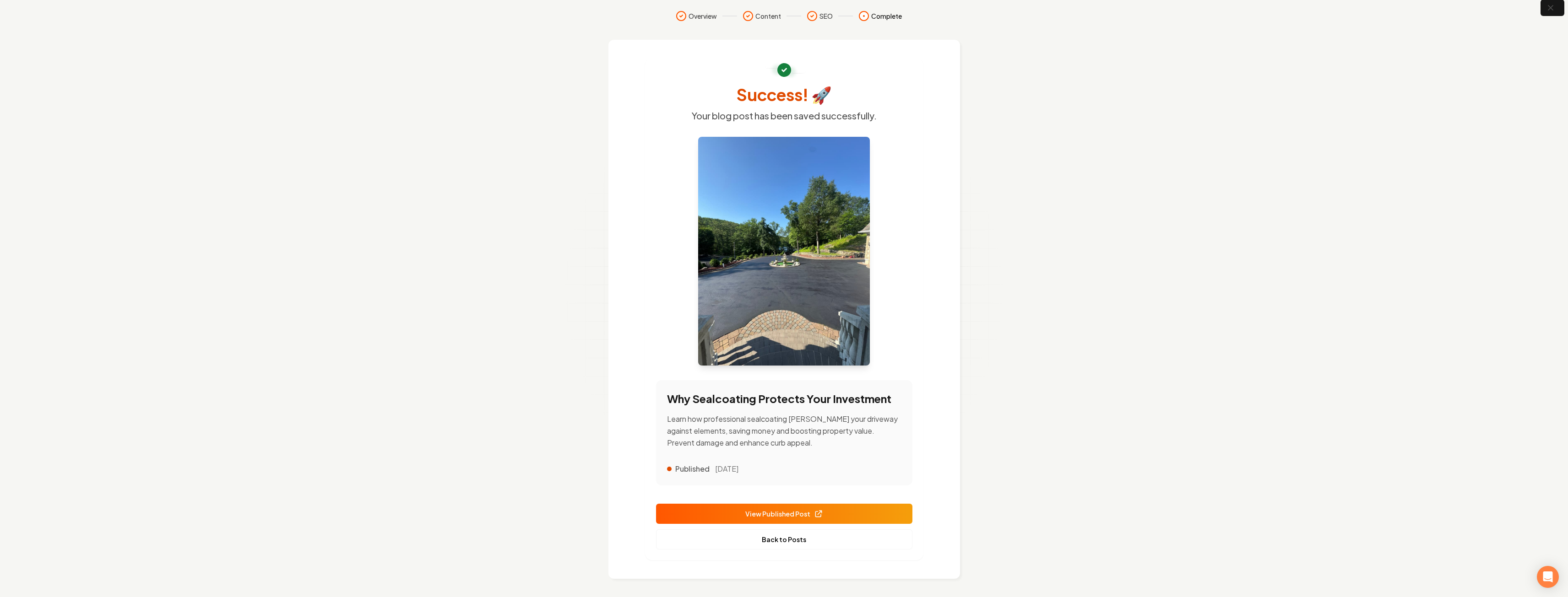
click at [792, 507] on link "View Published Post" at bounding box center [784, 513] width 256 height 20
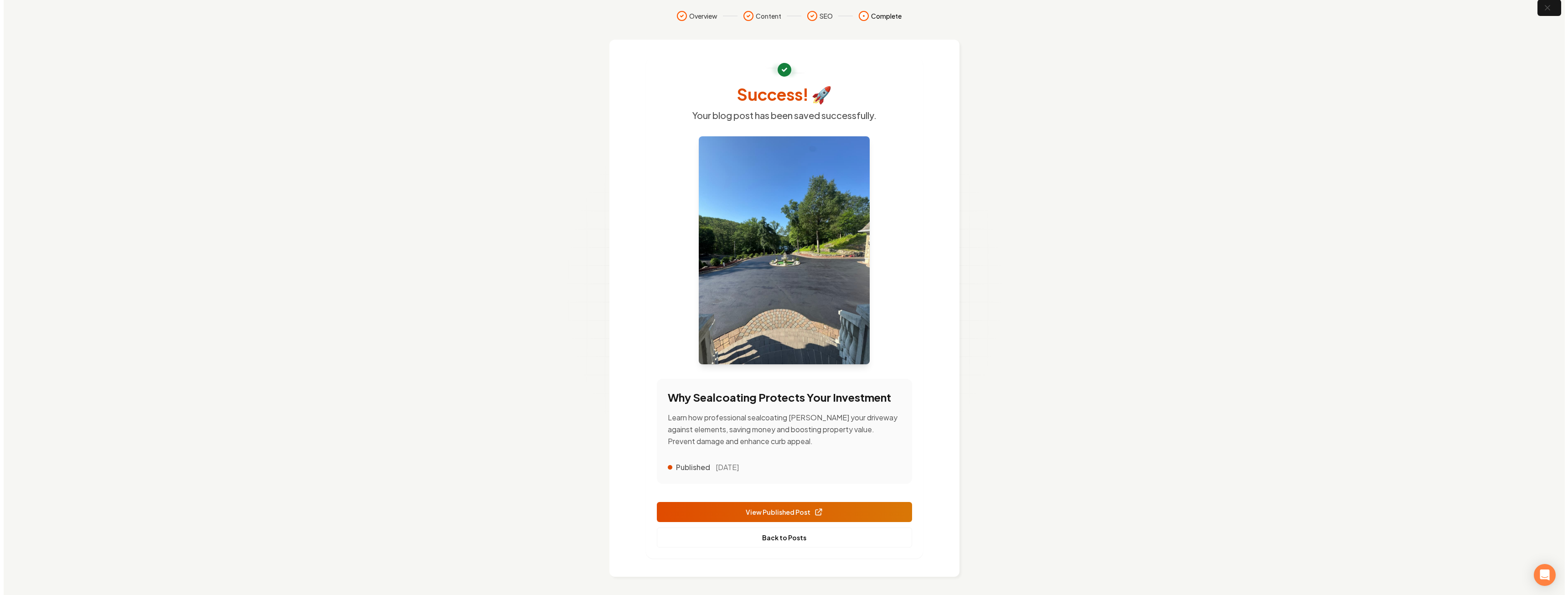
scroll to position [0, 0]
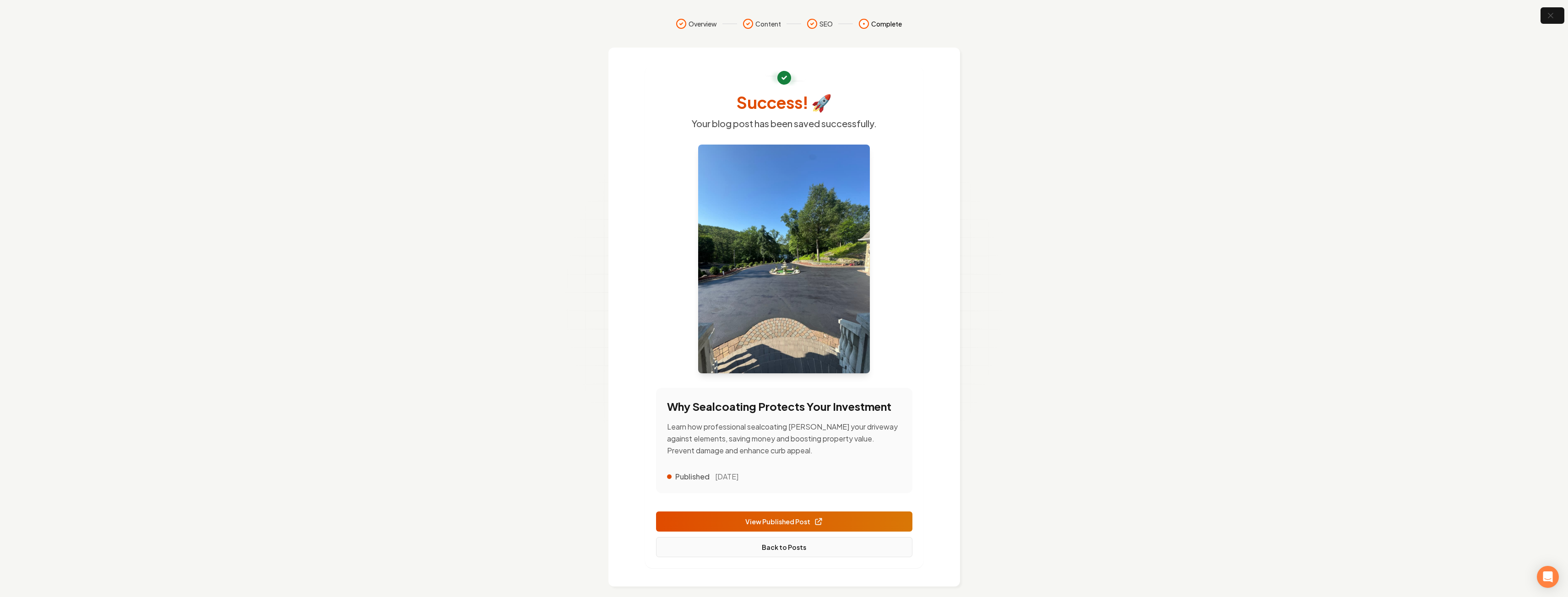
click at [785, 552] on link "Back to Posts" at bounding box center [784, 547] width 256 height 20
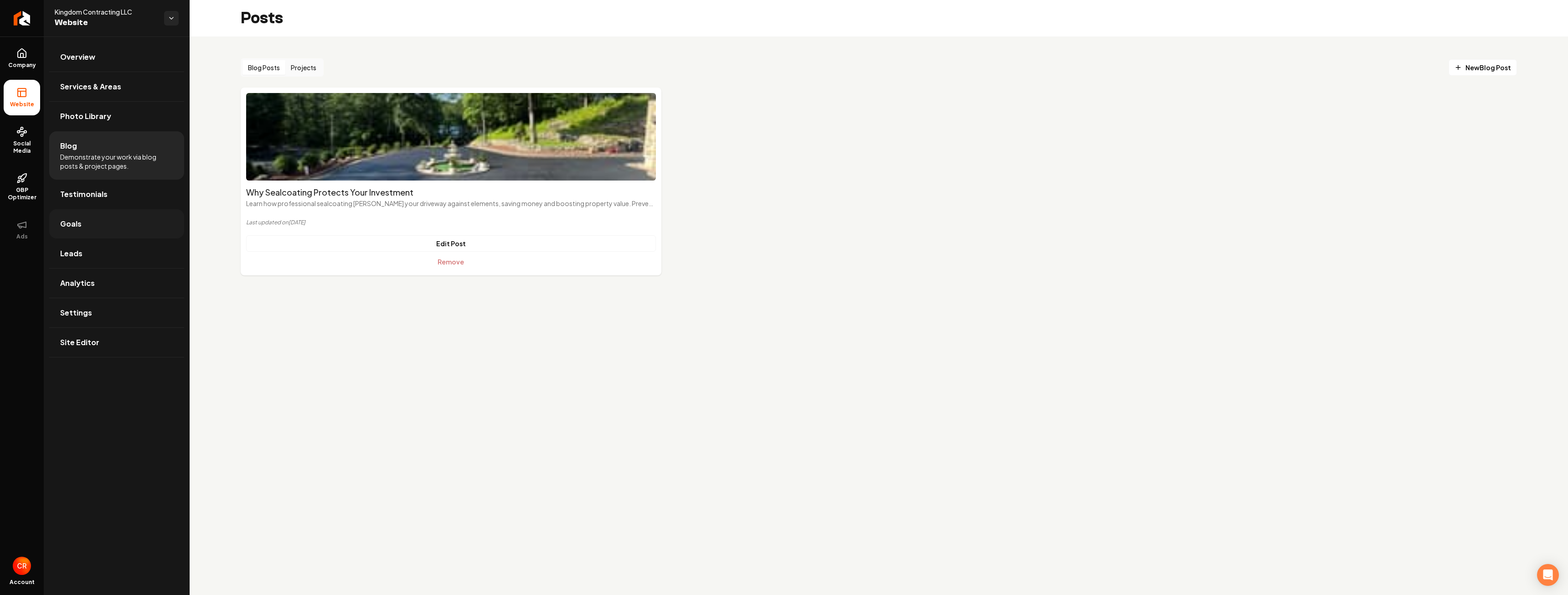
click at [95, 218] on link "Goals" at bounding box center [117, 224] width 135 height 29
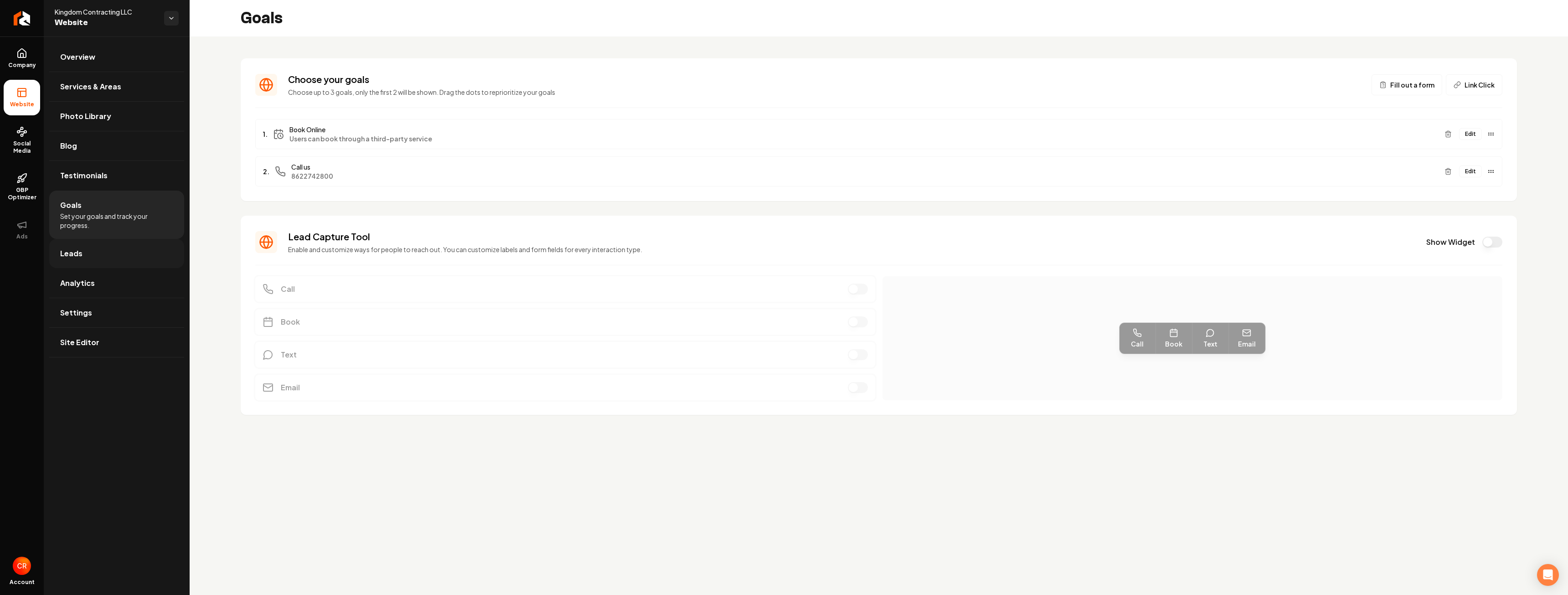
click at [136, 247] on link "Leads" at bounding box center [117, 253] width 135 height 29
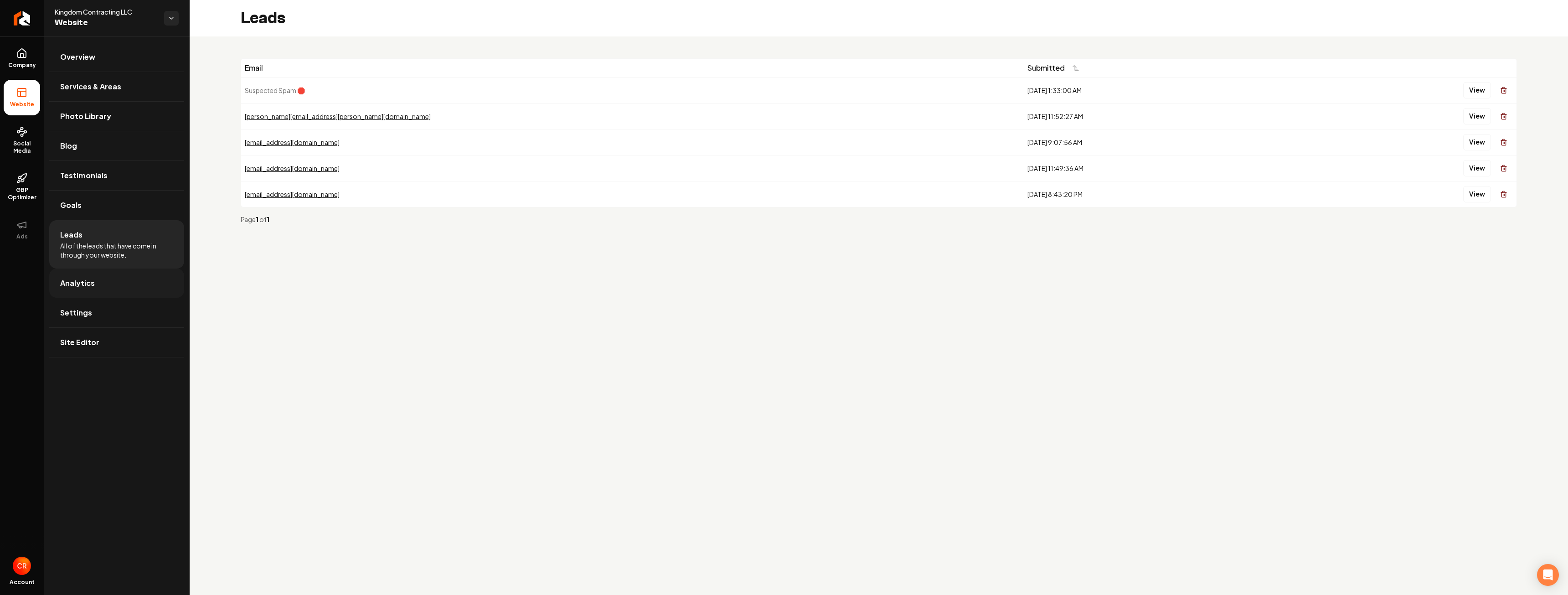
click at [85, 281] on span "Analytics" at bounding box center [77, 283] width 35 height 11
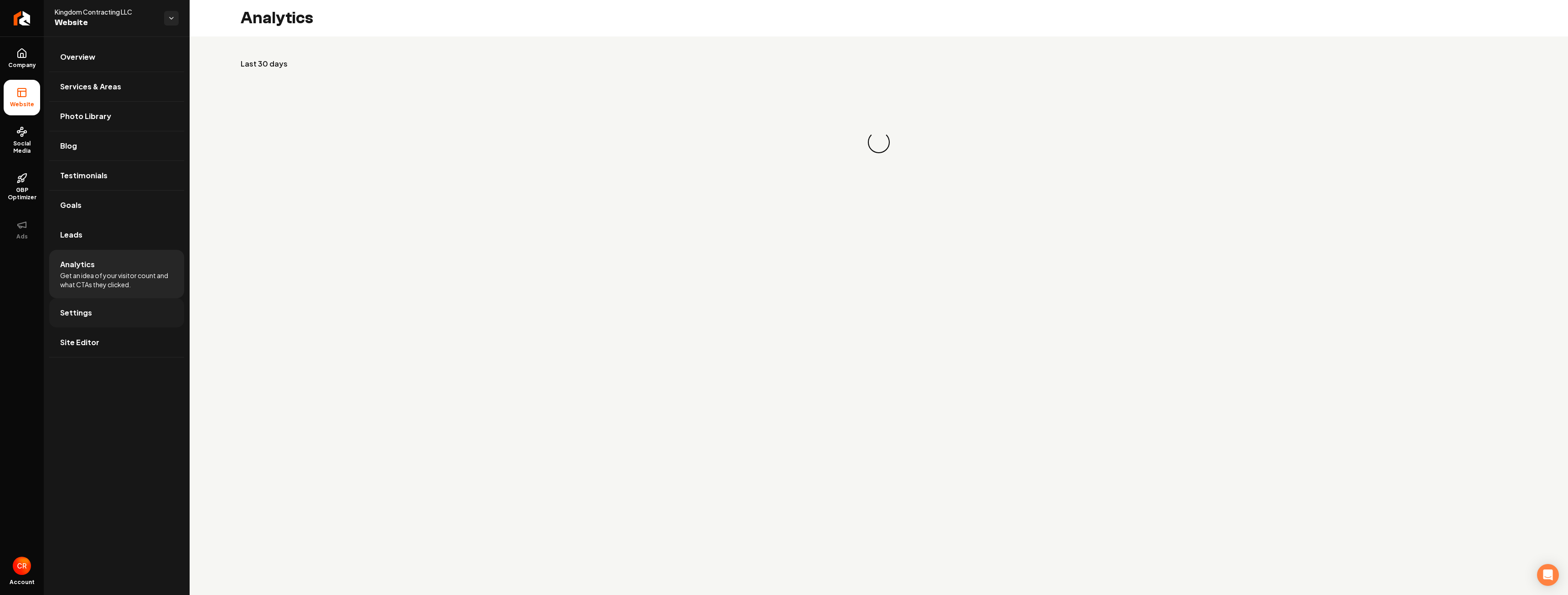
click at [113, 312] on link "Settings" at bounding box center [117, 313] width 135 height 29
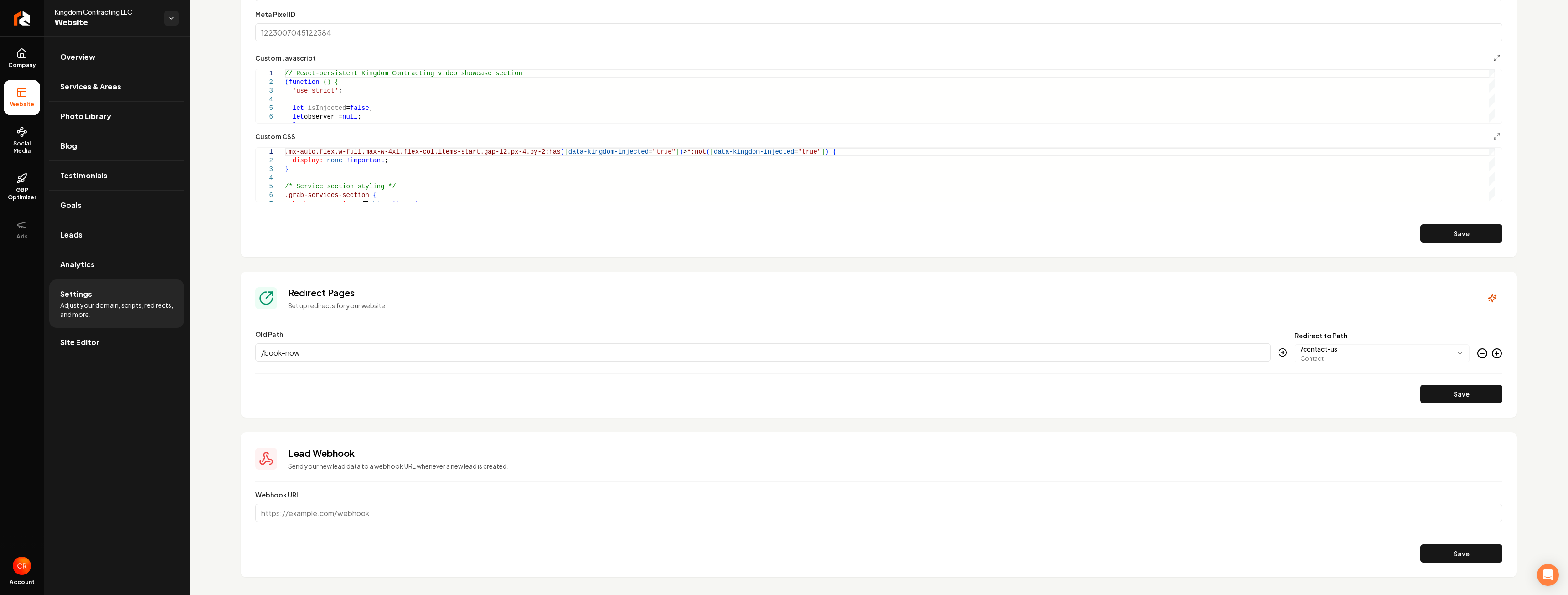
scroll to position [748, 0]
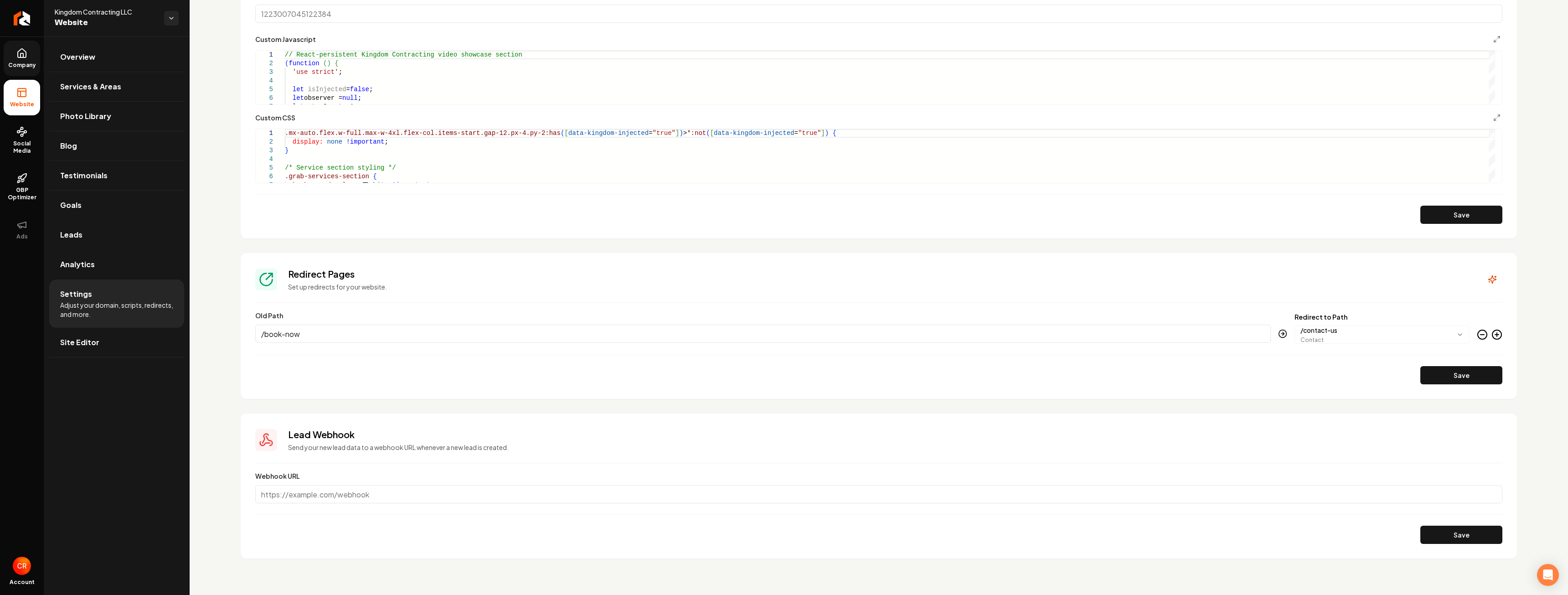
click at [10, 65] on span "Company" at bounding box center [22, 65] width 35 height 7
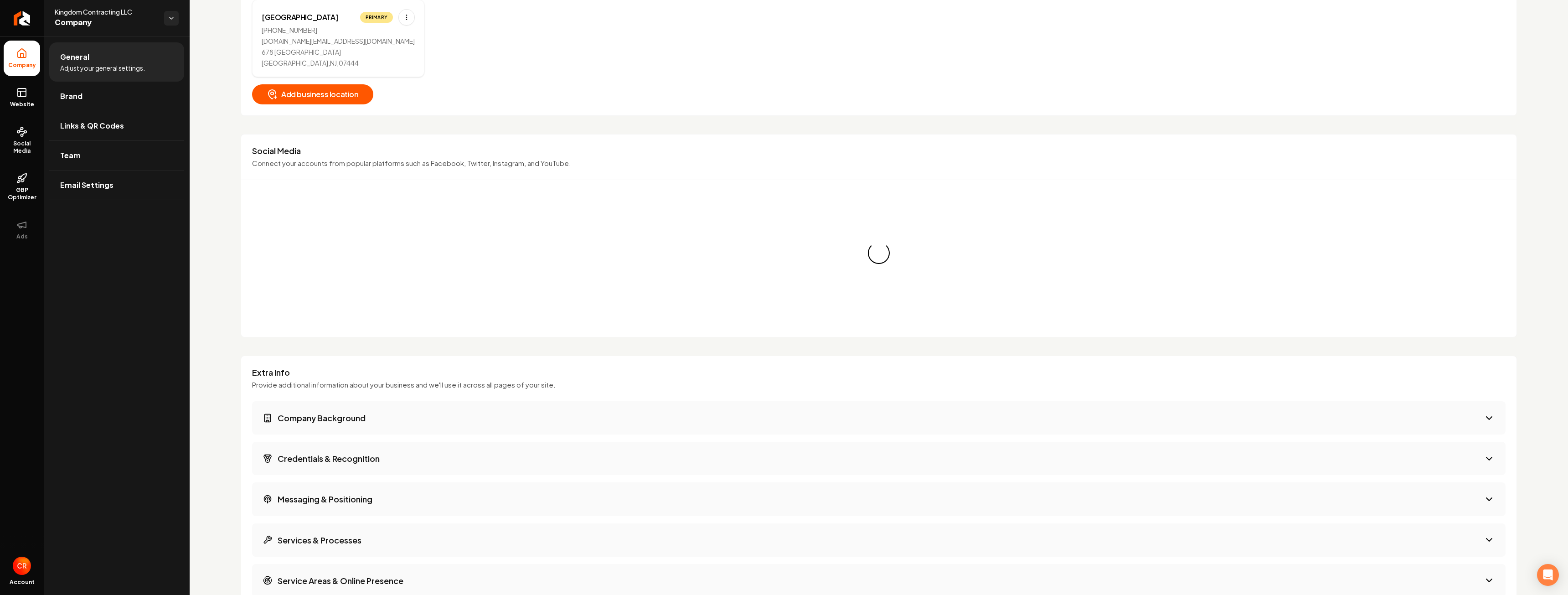
scroll to position [748, 0]
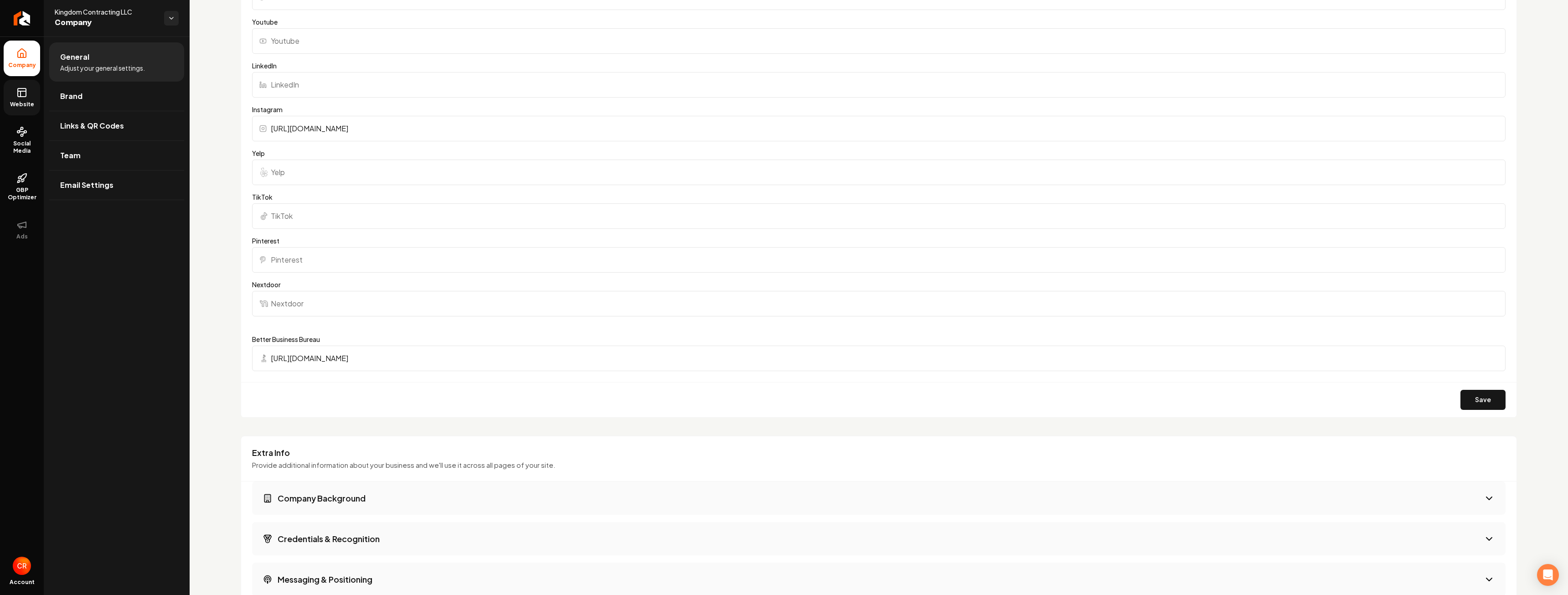
click at [27, 102] on span "Website" at bounding box center [22, 104] width 32 height 7
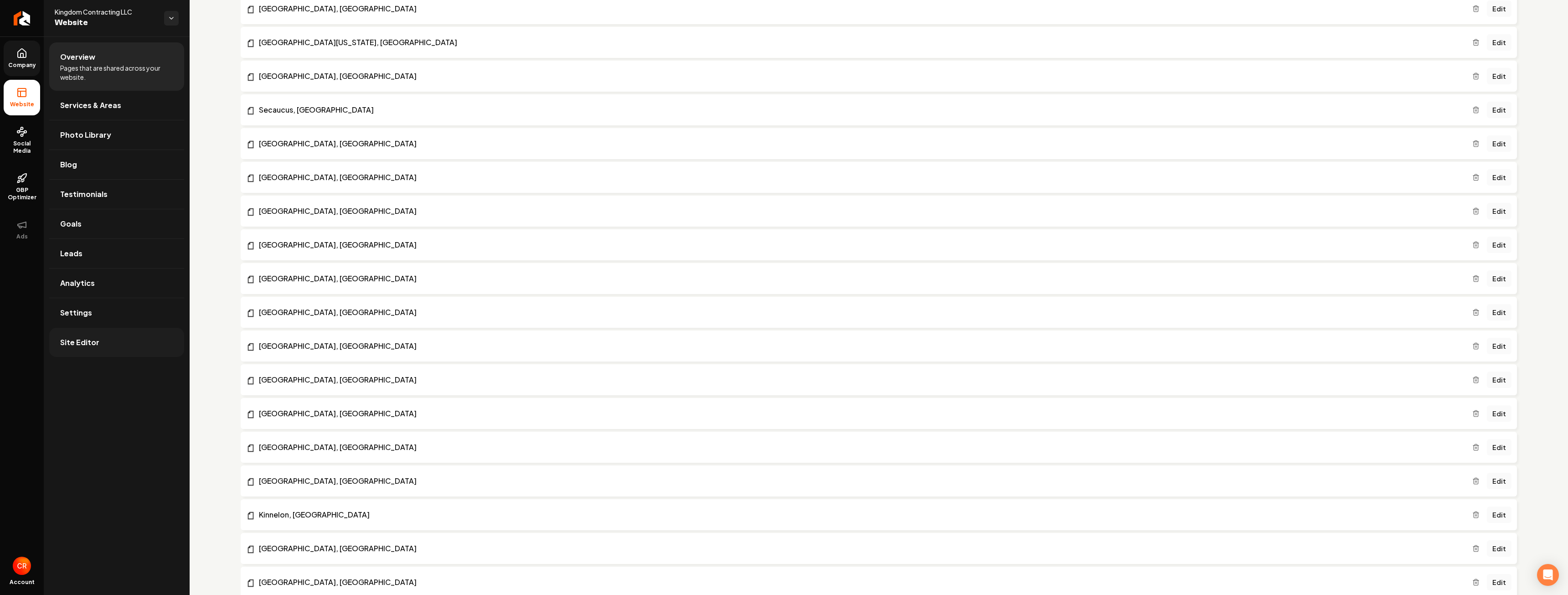
click at [107, 339] on link "Site Editor" at bounding box center [117, 342] width 135 height 29
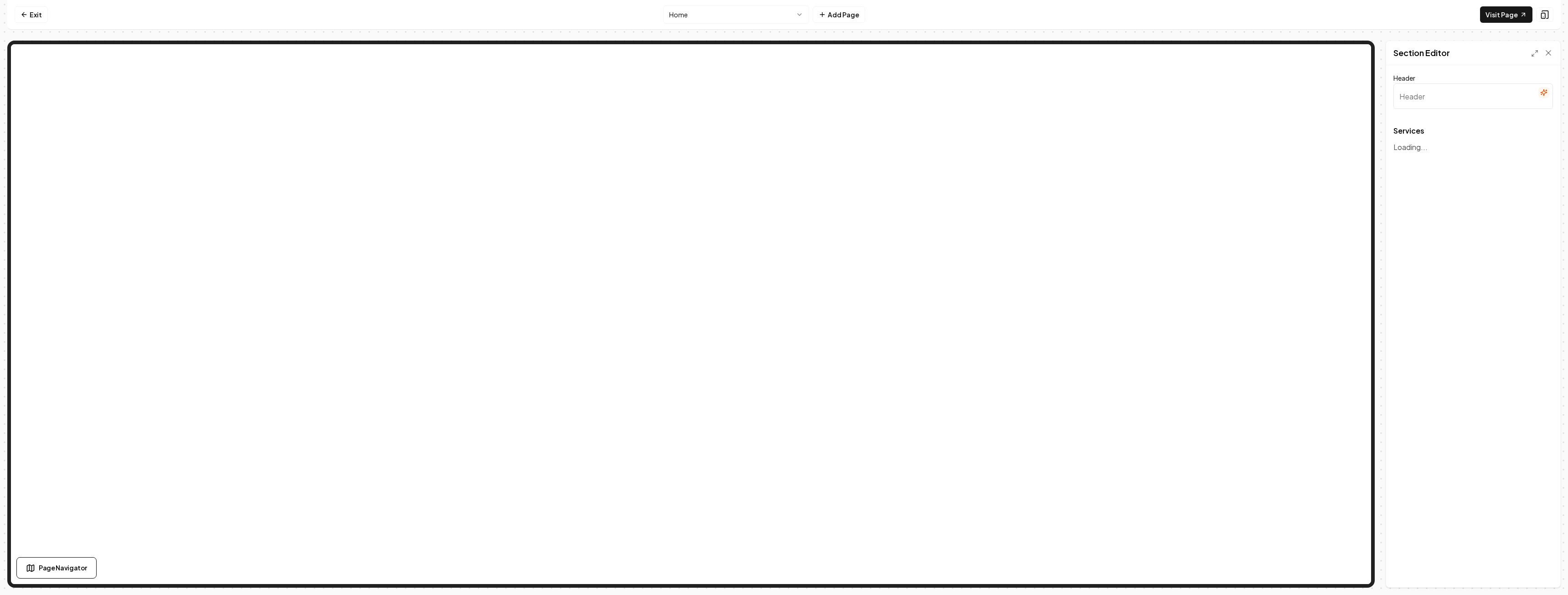
type input "Transformative Home Solutions"
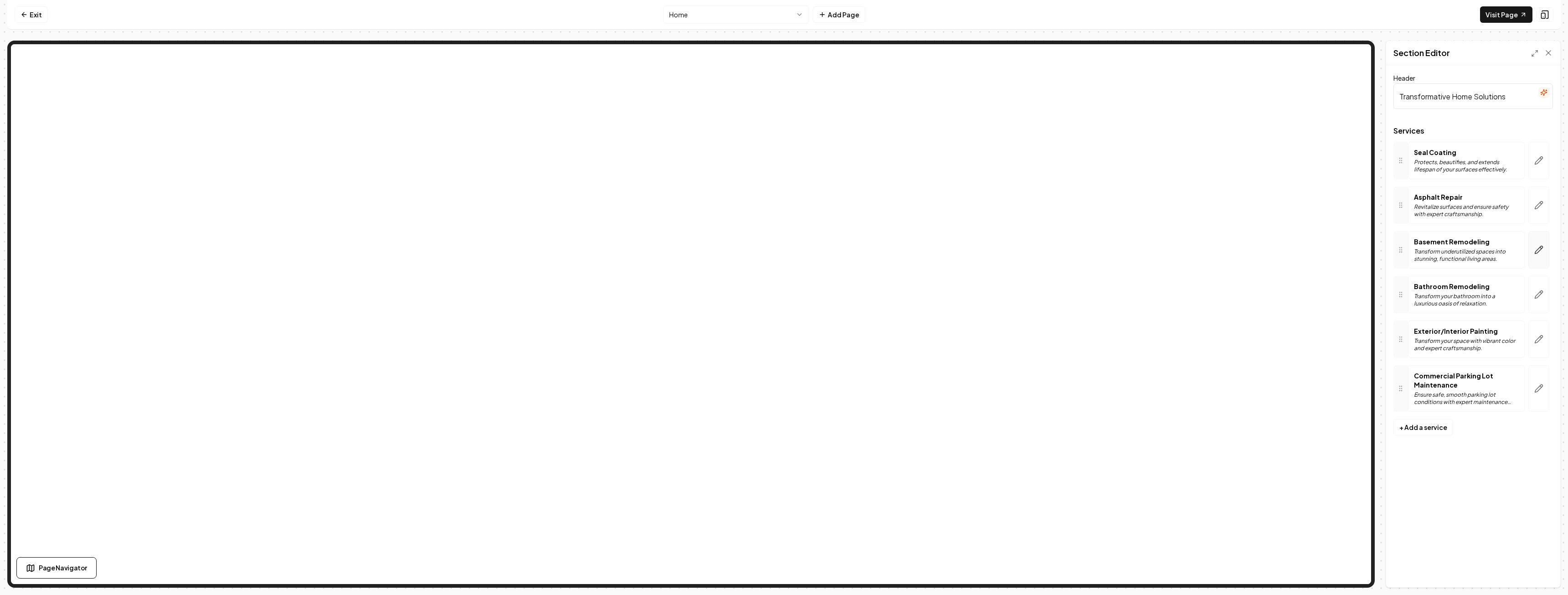
click at [1540, 250] on icon "button" at bounding box center [1539, 250] width 8 height 8
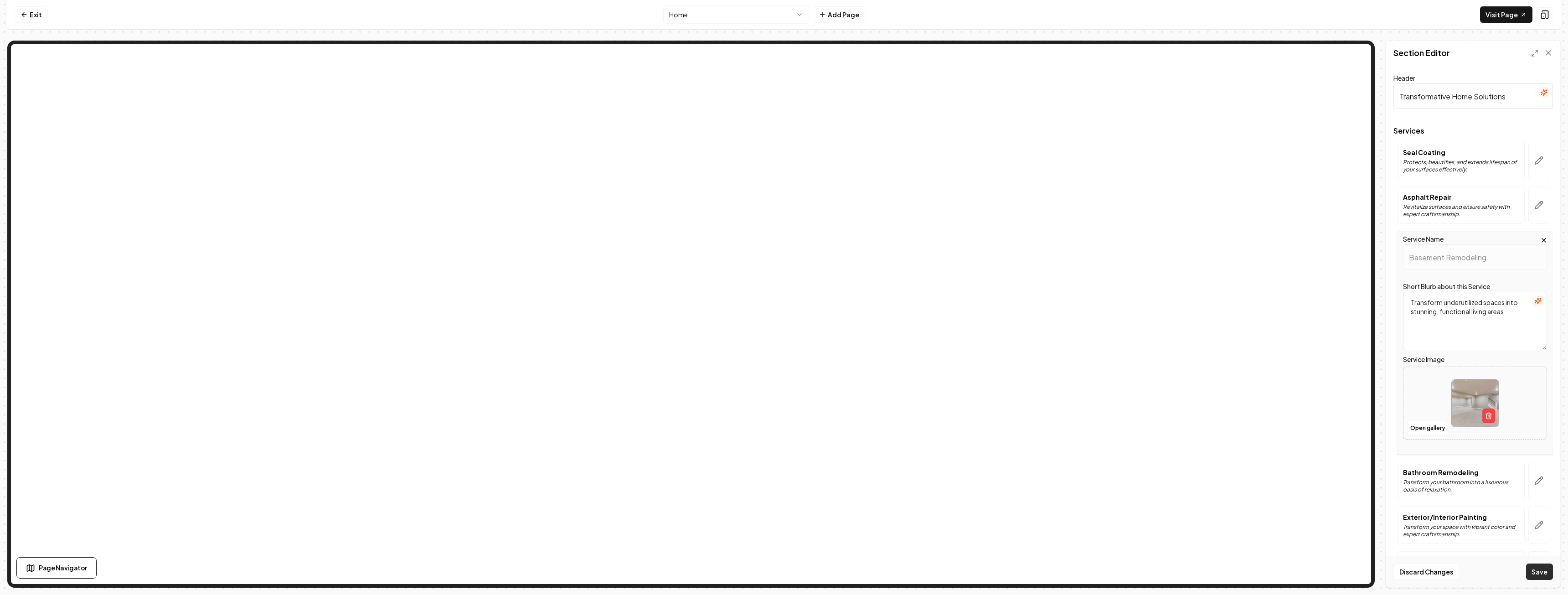
click at [1550, 574] on button "Save" at bounding box center [1539, 572] width 27 height 16
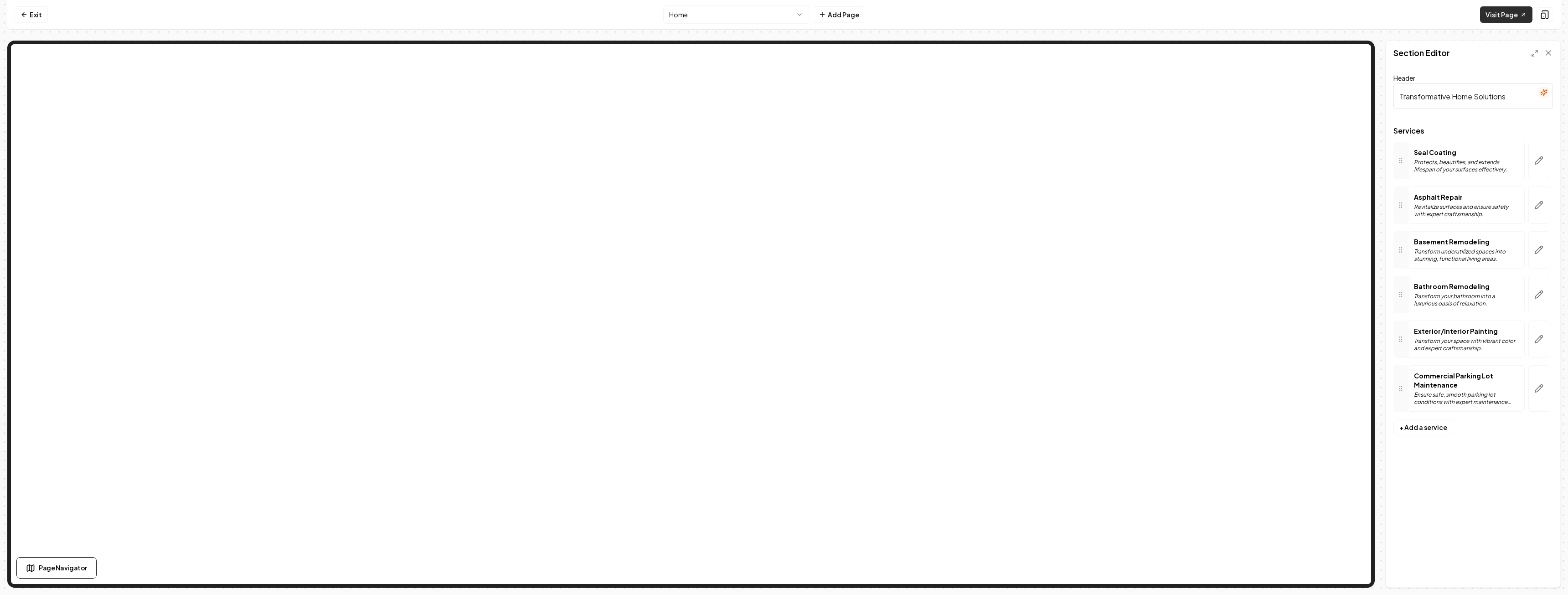
click at [1488, 13] on link "Visit Page" at bounding box center [1506, 14] width 52 height 16
click at [766, 10] on html "Computer Required This feature is only available on a computer. Please switch t…" at bounding box center [784, 297] width 1568 height 595
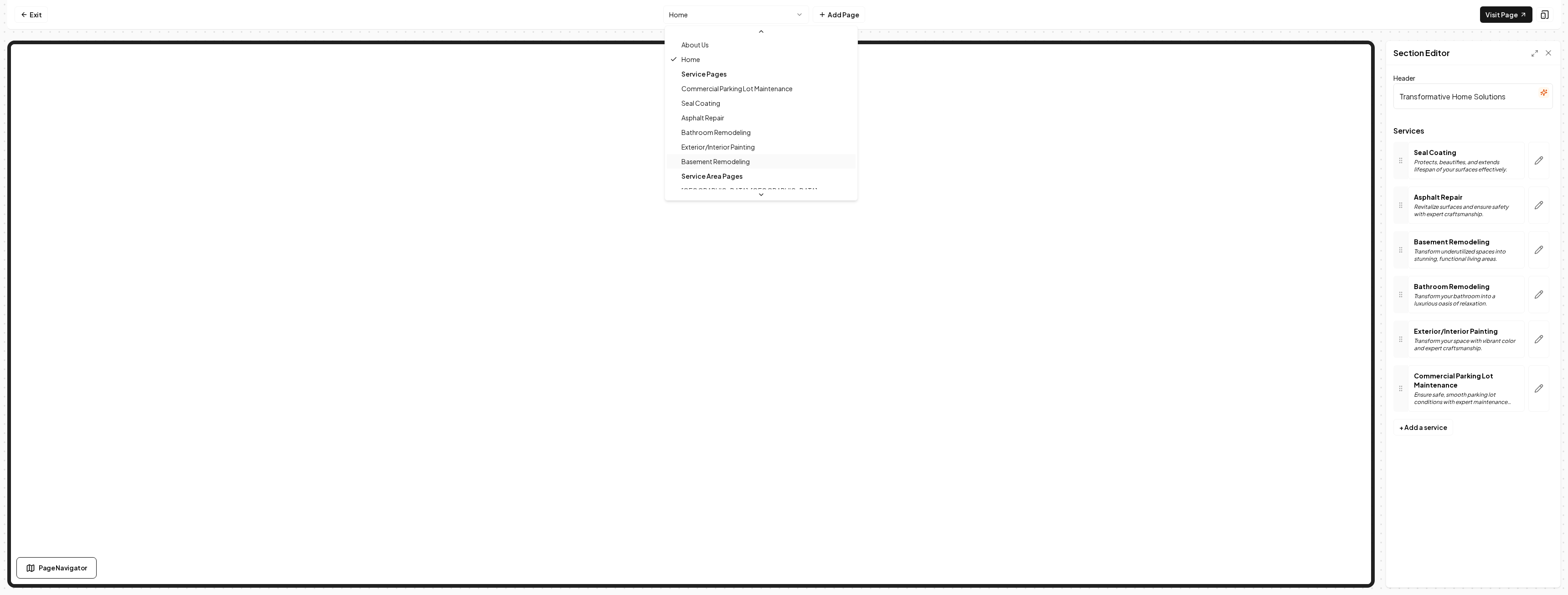
scroll to position [46, 0]
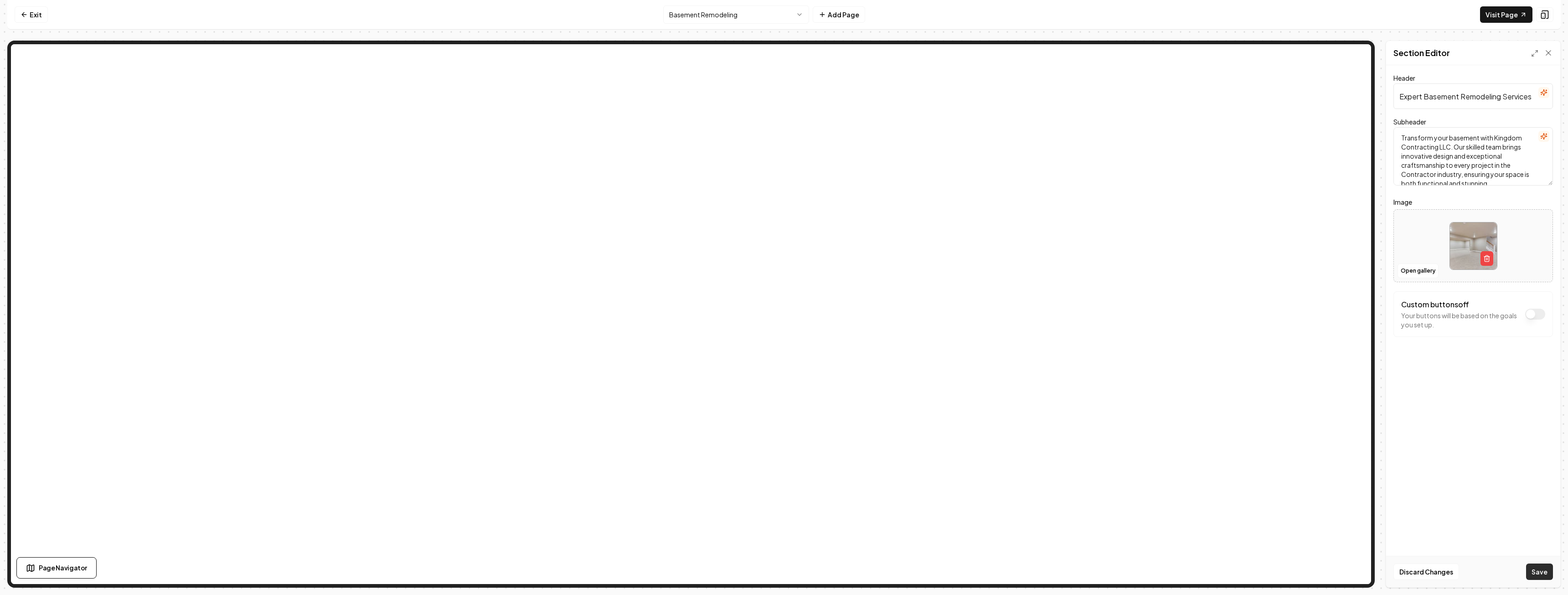
click at [1545, 566] on button "Save" at bounding box center [1539, 572] width 27 height 16
click at [721, 18] on html "Computer Required This feature is only available on a computer. Please switch t…" at bounding box center [784, 297] width 1568 height 595
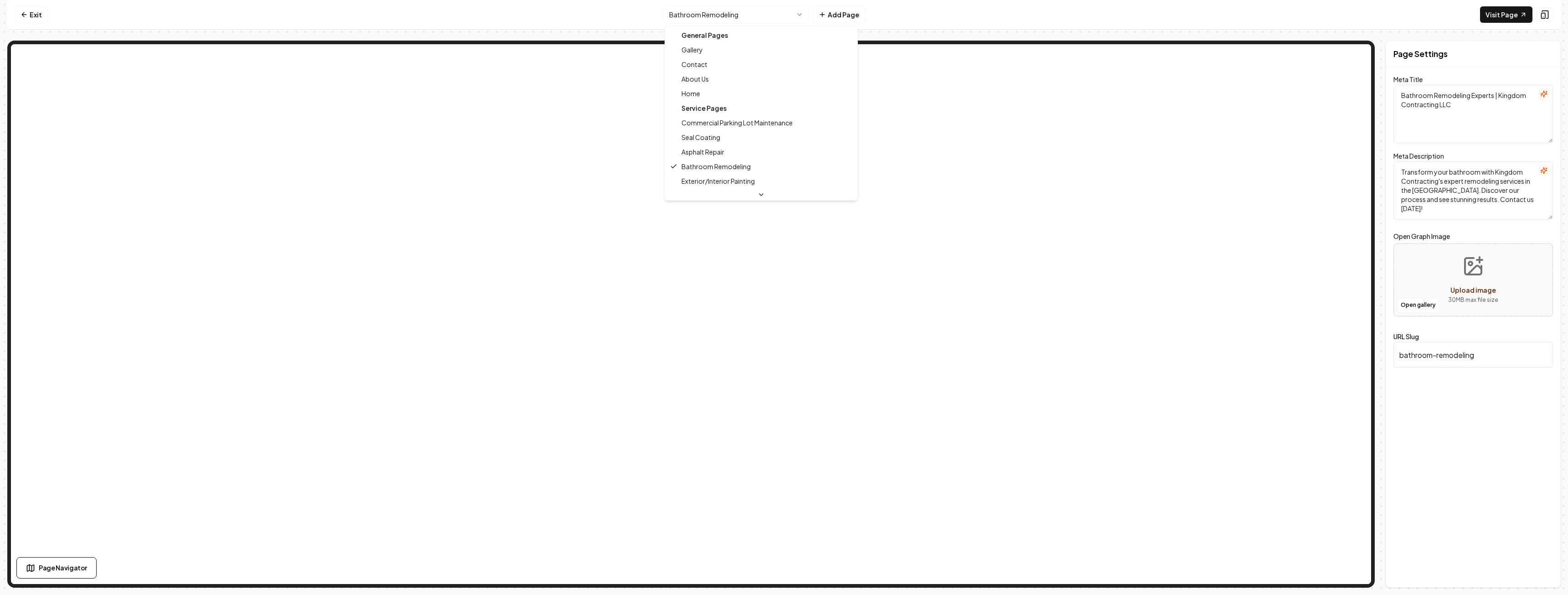
click at [747, 16] on html "Computer Required This feature is only available on a computer. Please switch t…" at bounding box center [784, 297] width 1568 height 595
click at [744, 15] on html "Computer Required This feature is only available on a computer. Please switch t…" at bounding box center [784, 297] width 1568 height 595
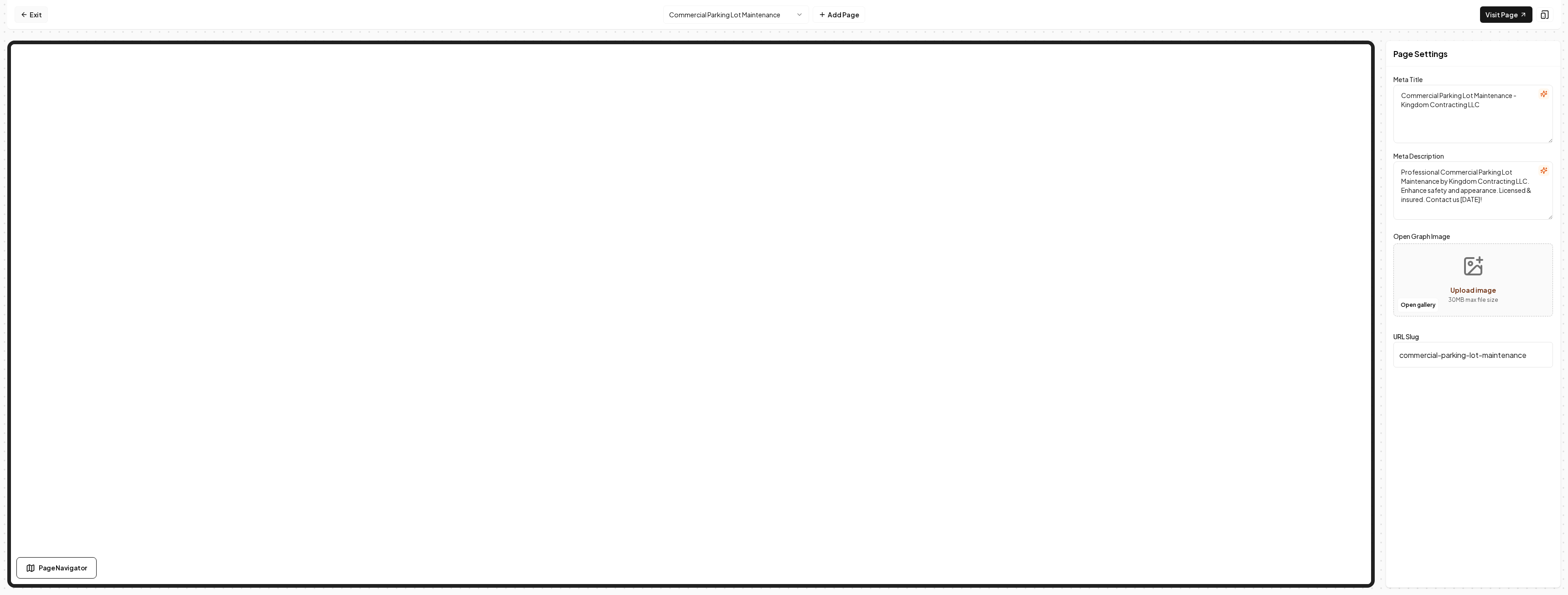
click at [29, 16] on link "Exit" at bounding box center [31, 14] width 33 height 16
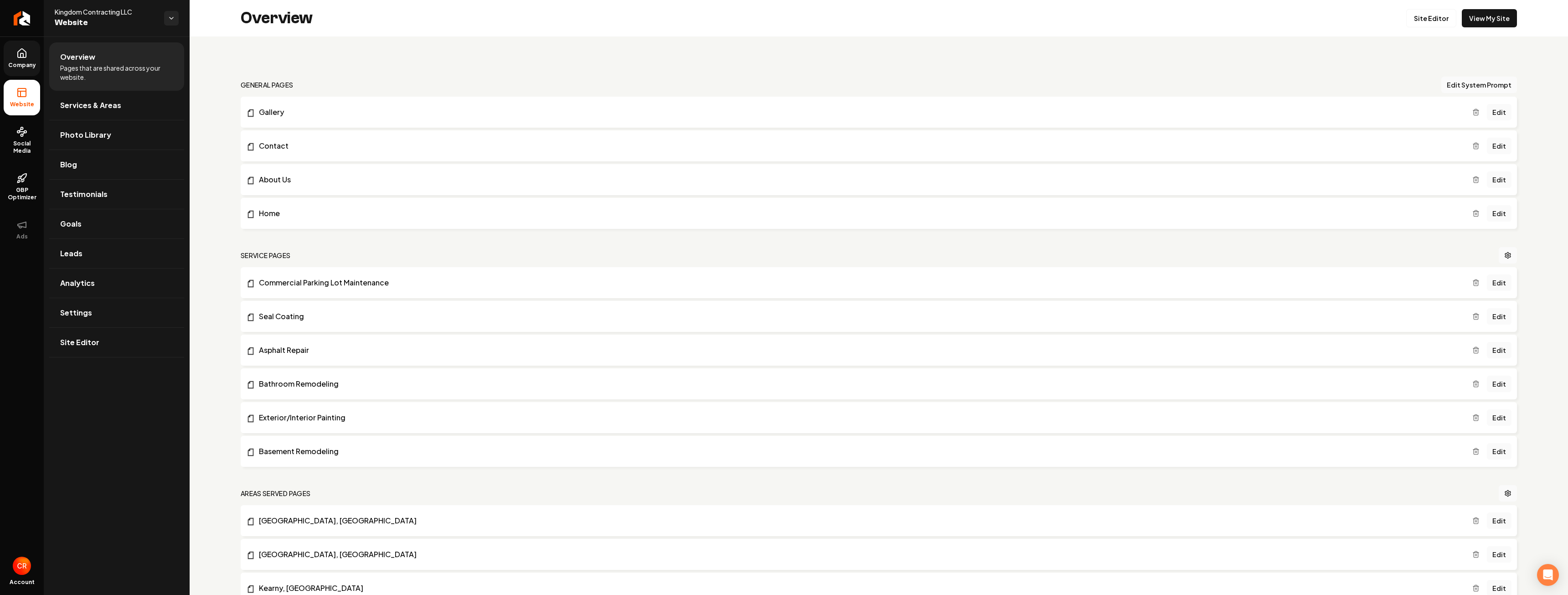
click at [32, 57] on link "Company" at bounding box center [22, 58] width 37 height 35
